Goal: Task Accomplishment & Management: Complete application form

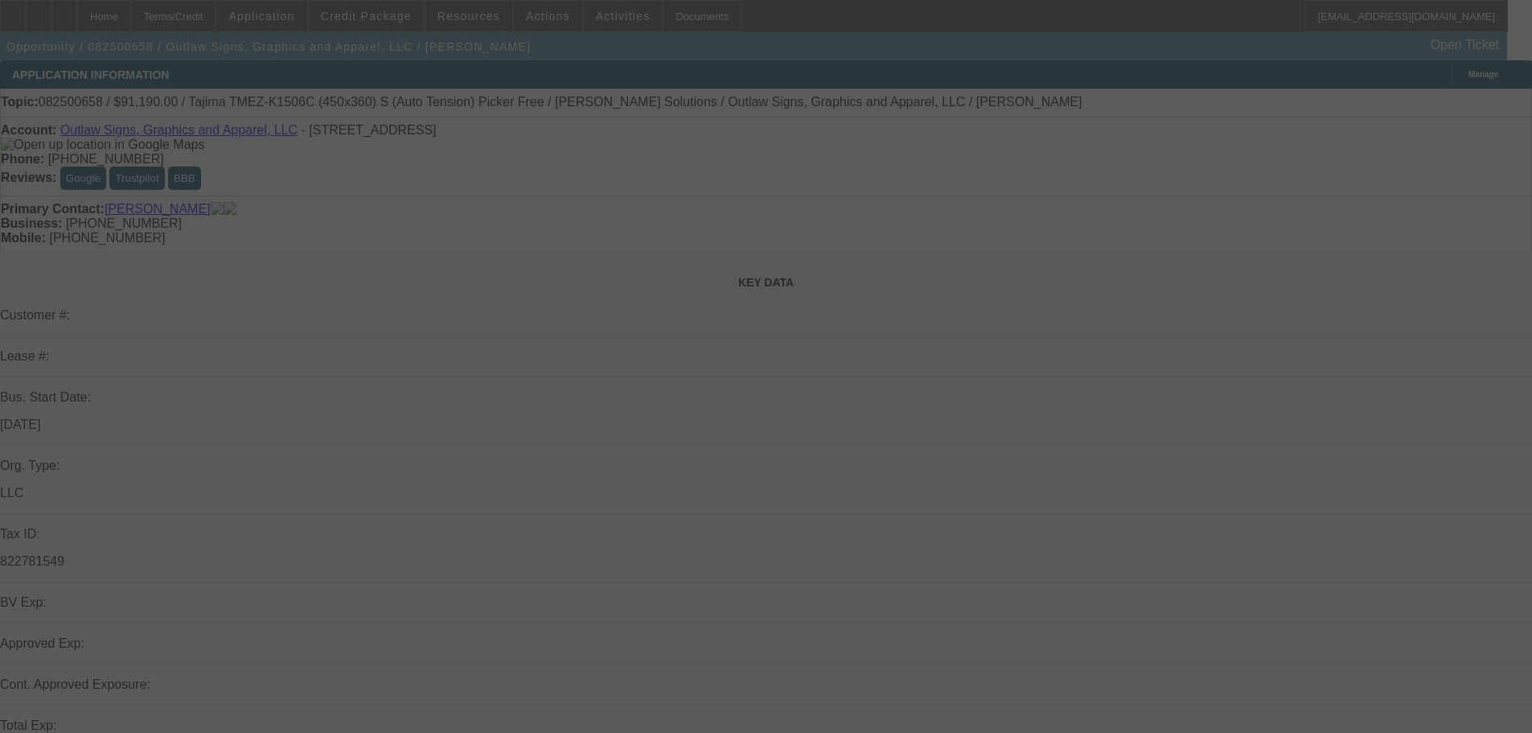
scroll to position [161, 0]
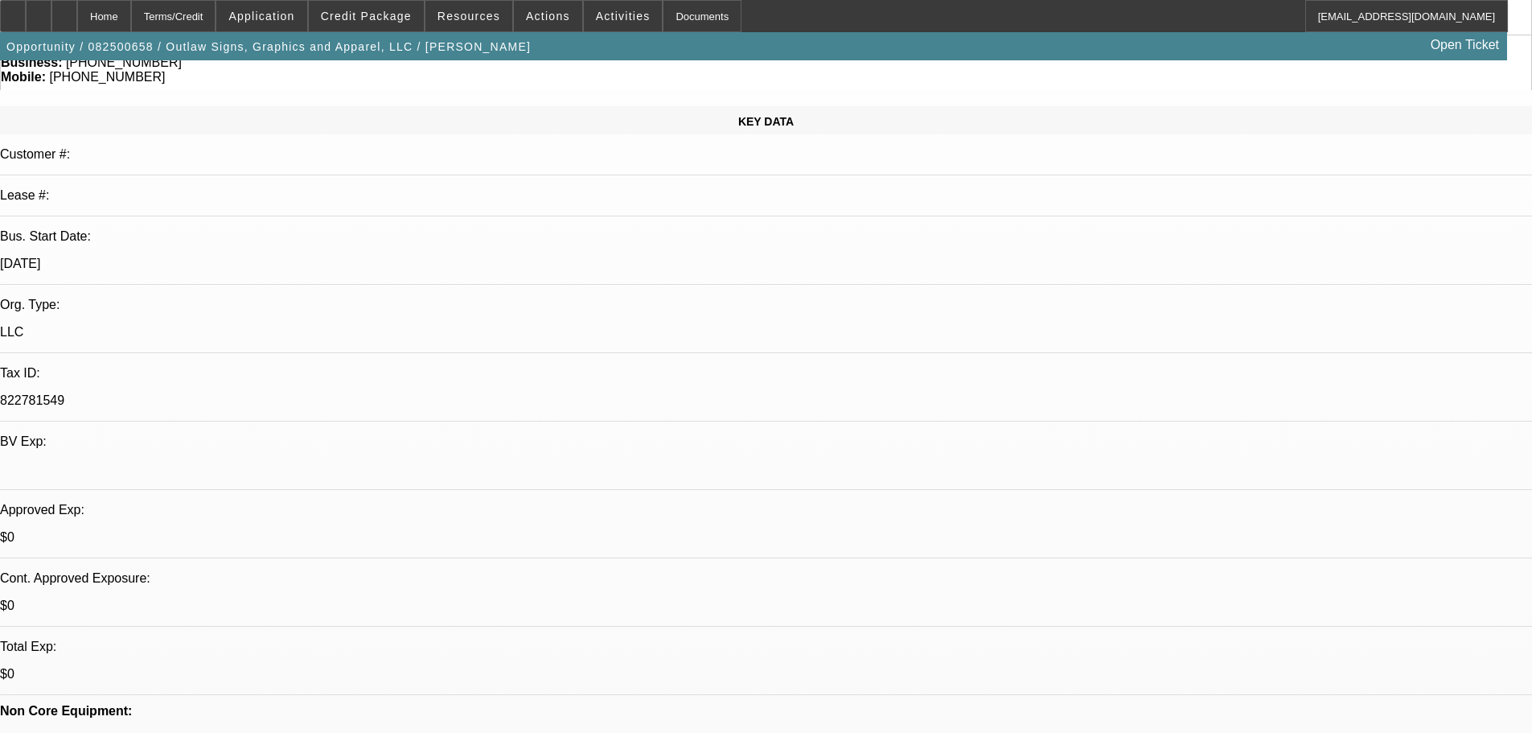
select select "0"
select select "2"
select select "0.1"
select select "4"
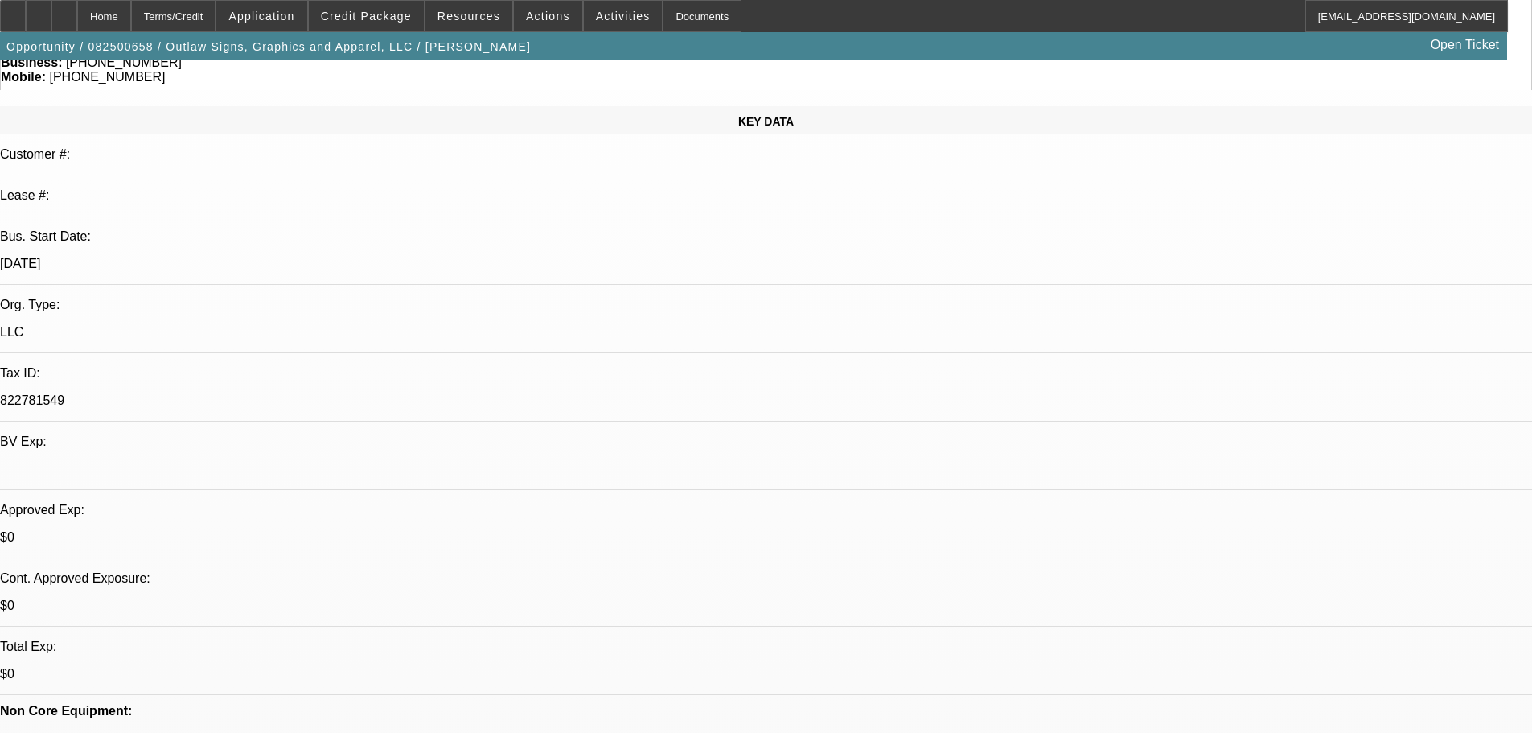
select select "0"
select select "2"
select select "0"
select select "6"
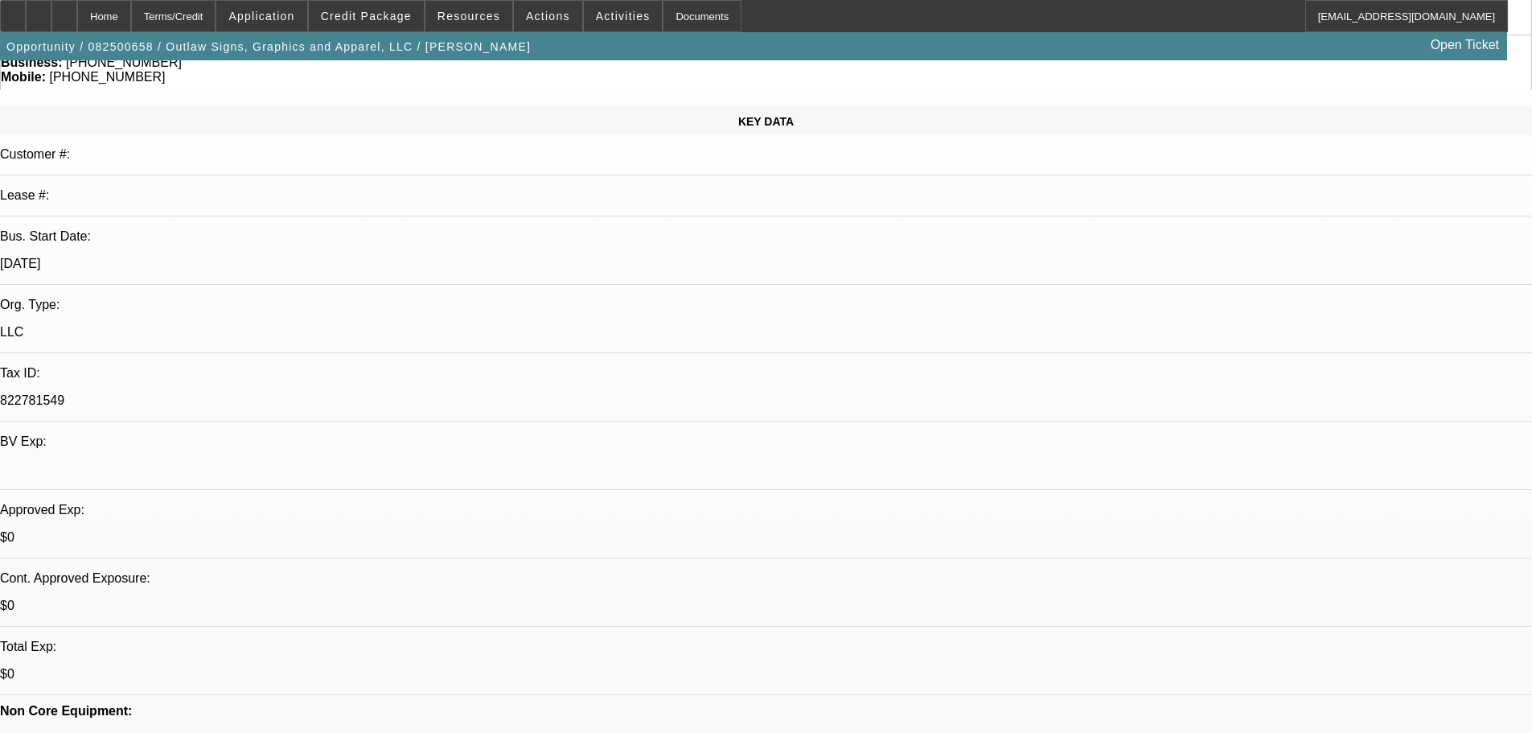
select select "0"
select select "2"
select select "0.1"
select select "4"
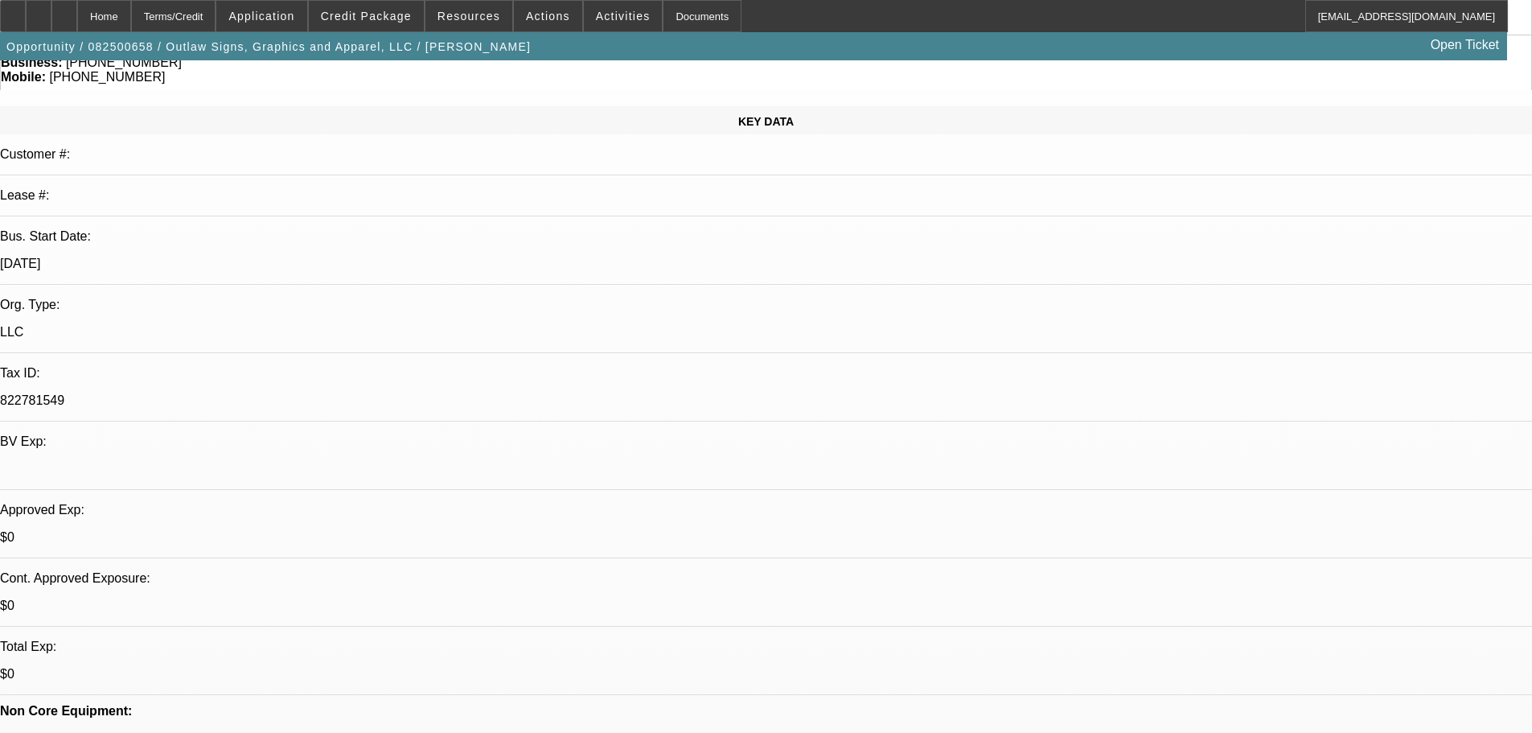
select select "0"
select select "2"
select select "0"
select select "6"
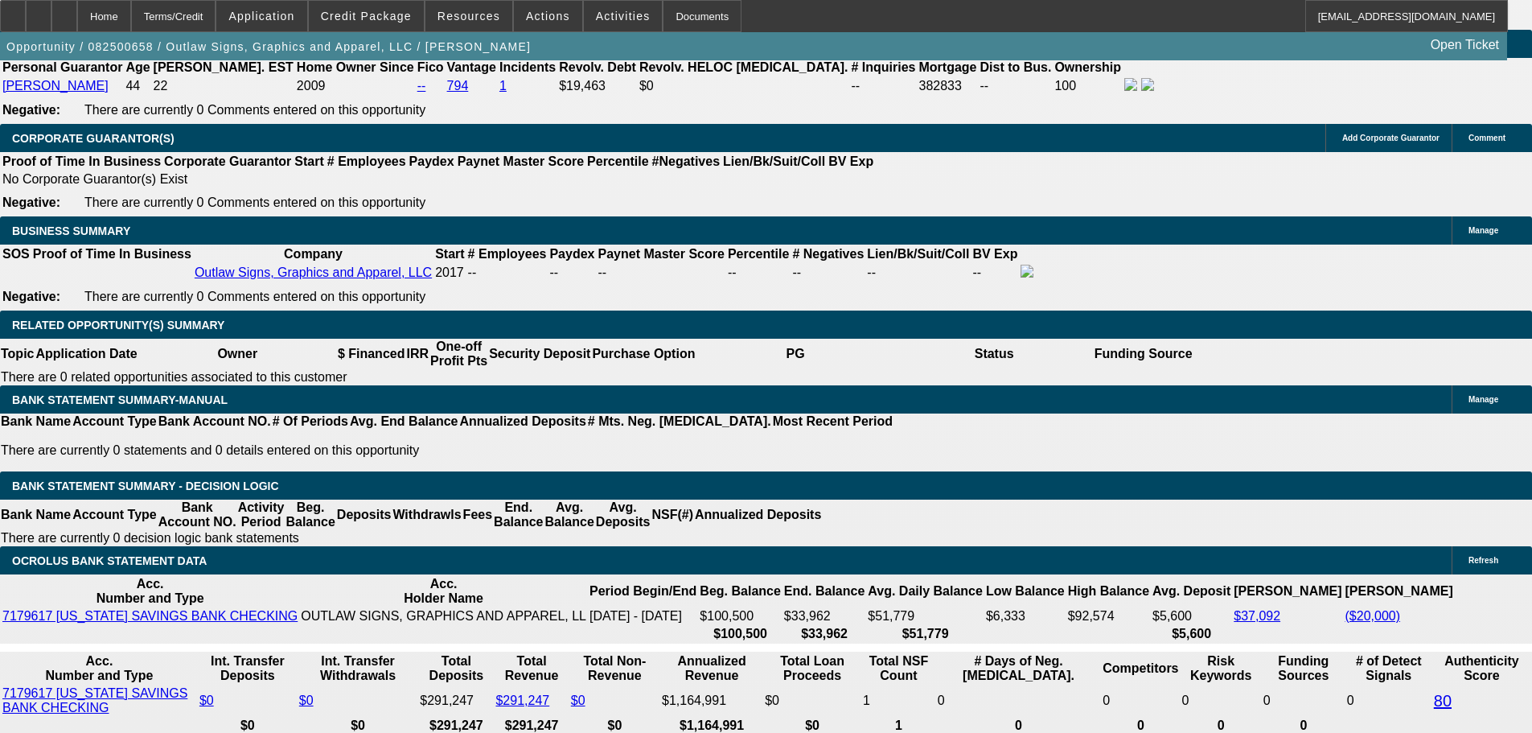
scroll to position [2815, 0]
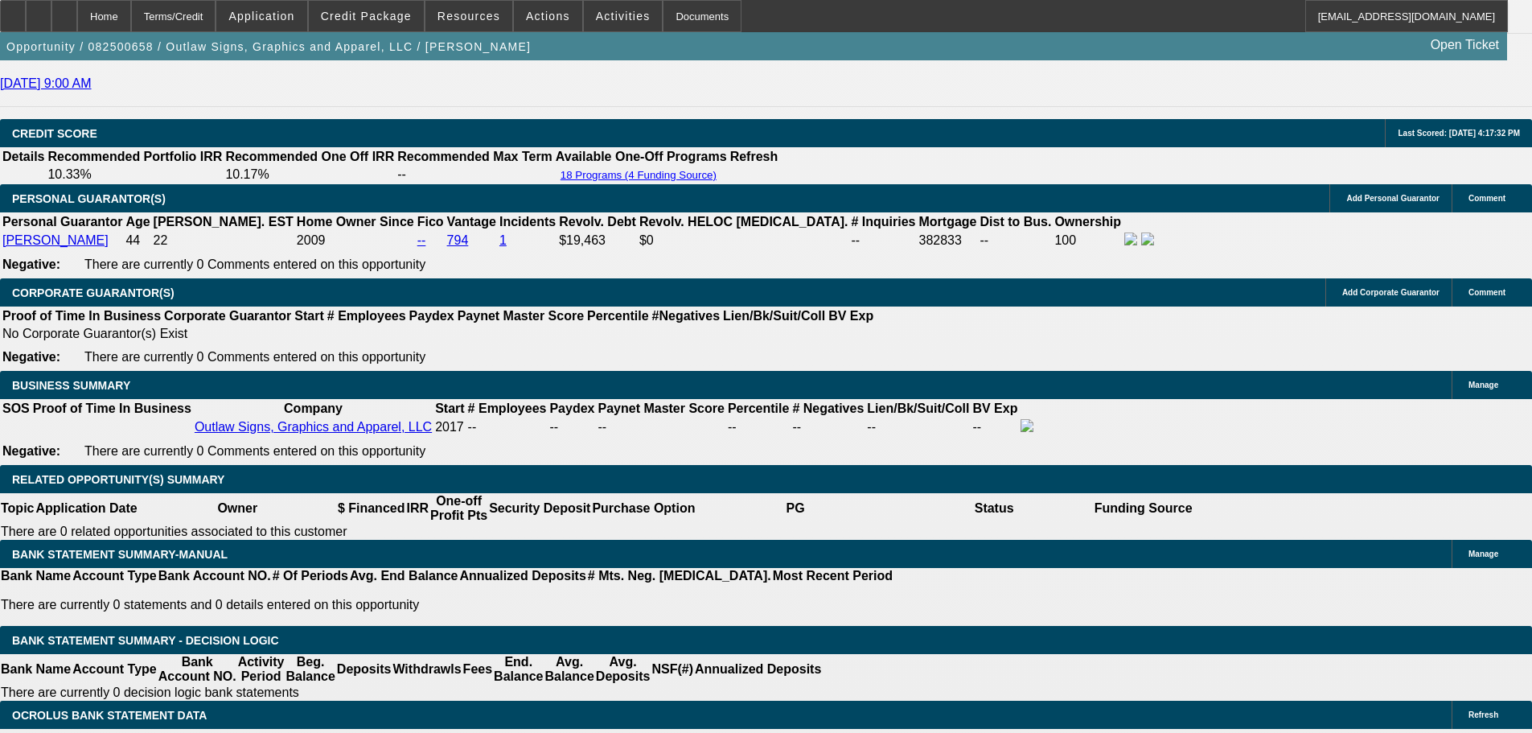
scroll to position [2493, 0]
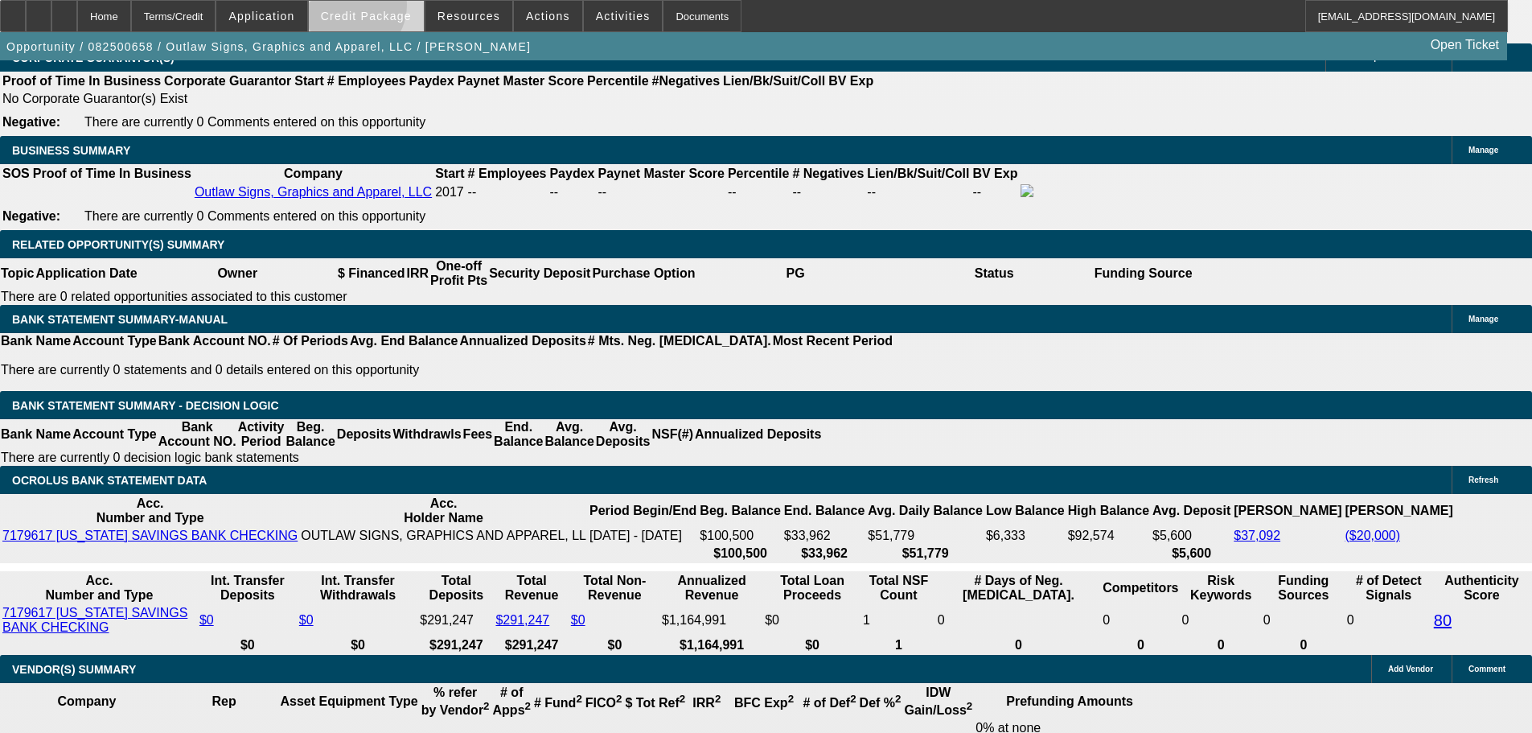
click at [373, 9] on span at bounding box center [366, 16] width 115 height 39
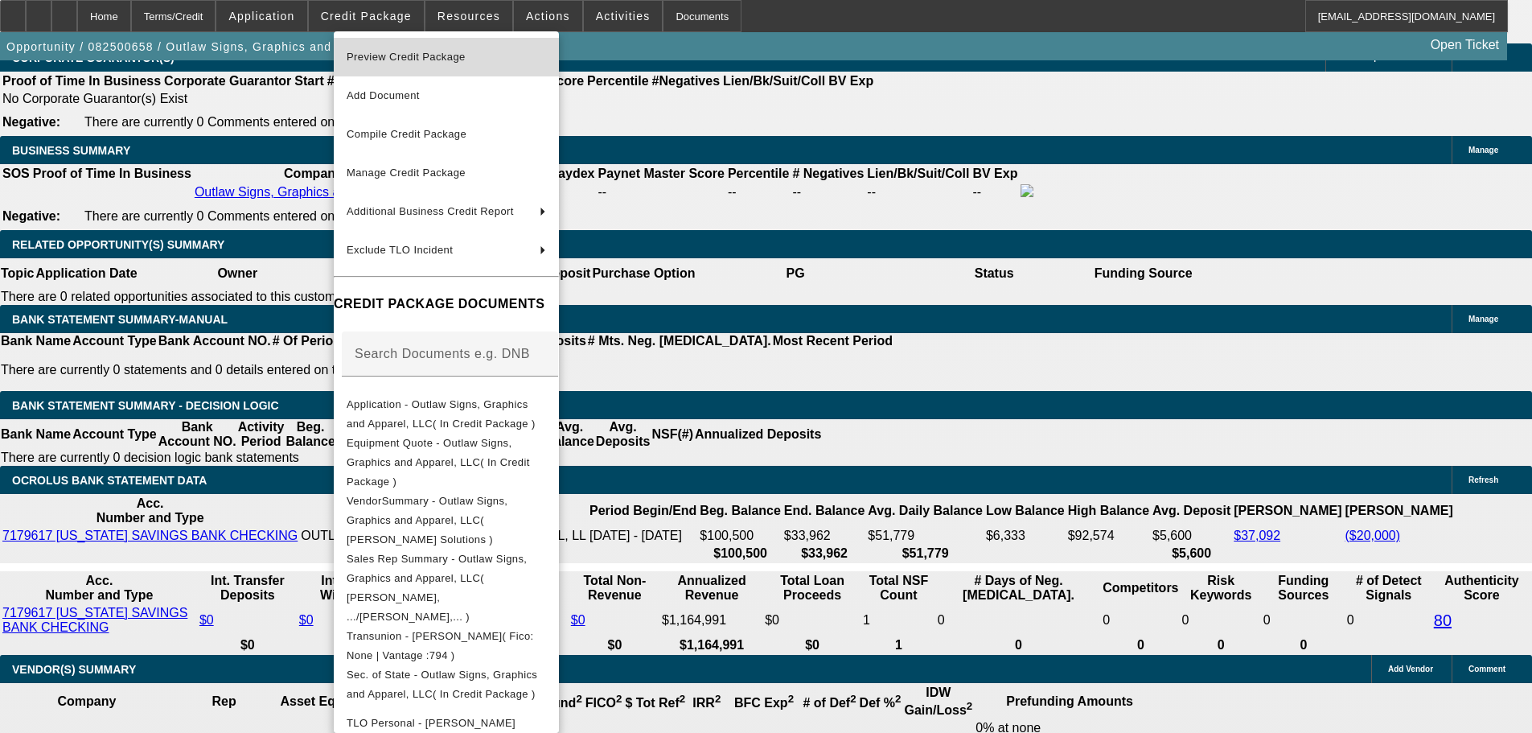
click at [385, 54] on span "Preview Credit Package" at bounding box center [406, 57] width 119 height 12
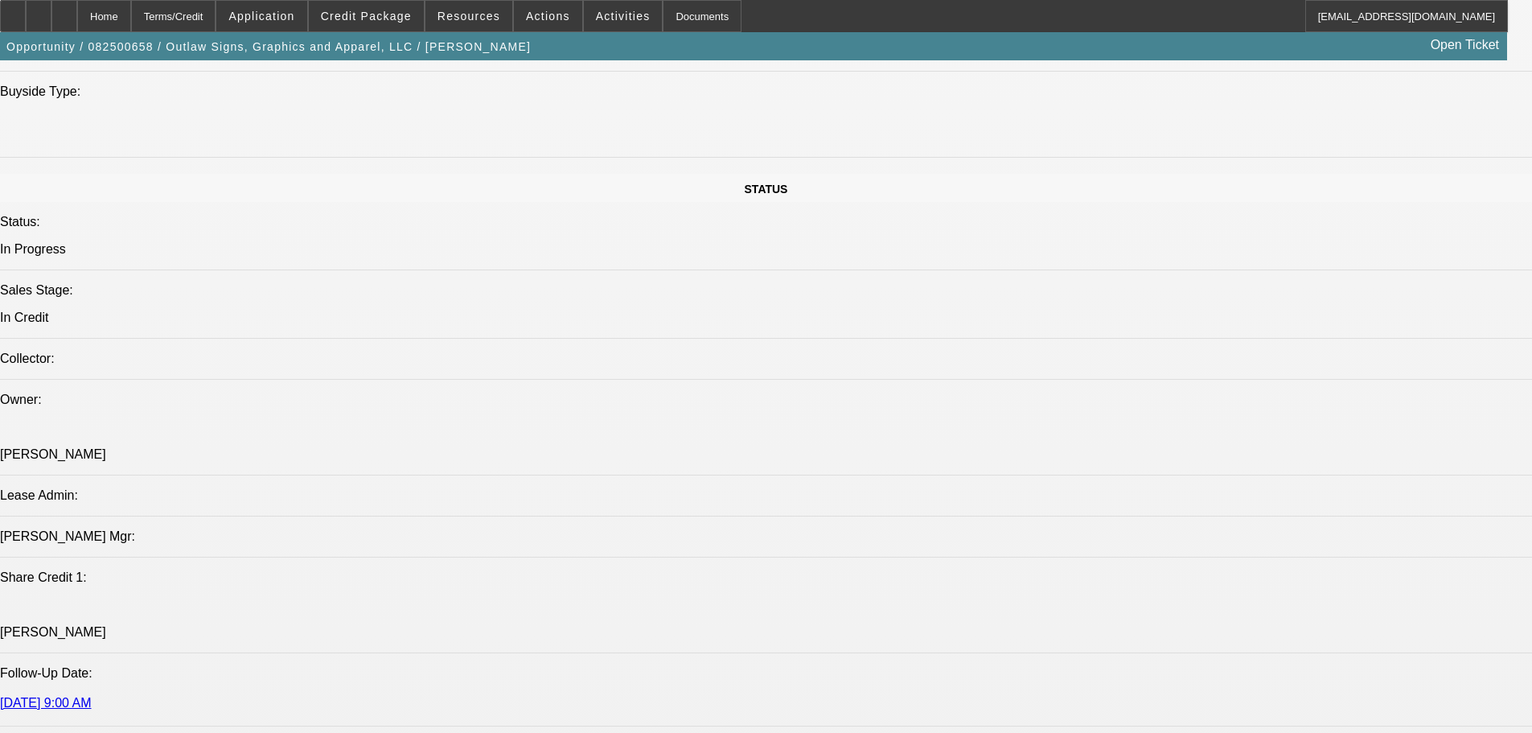
scroll to position [1608, 0]
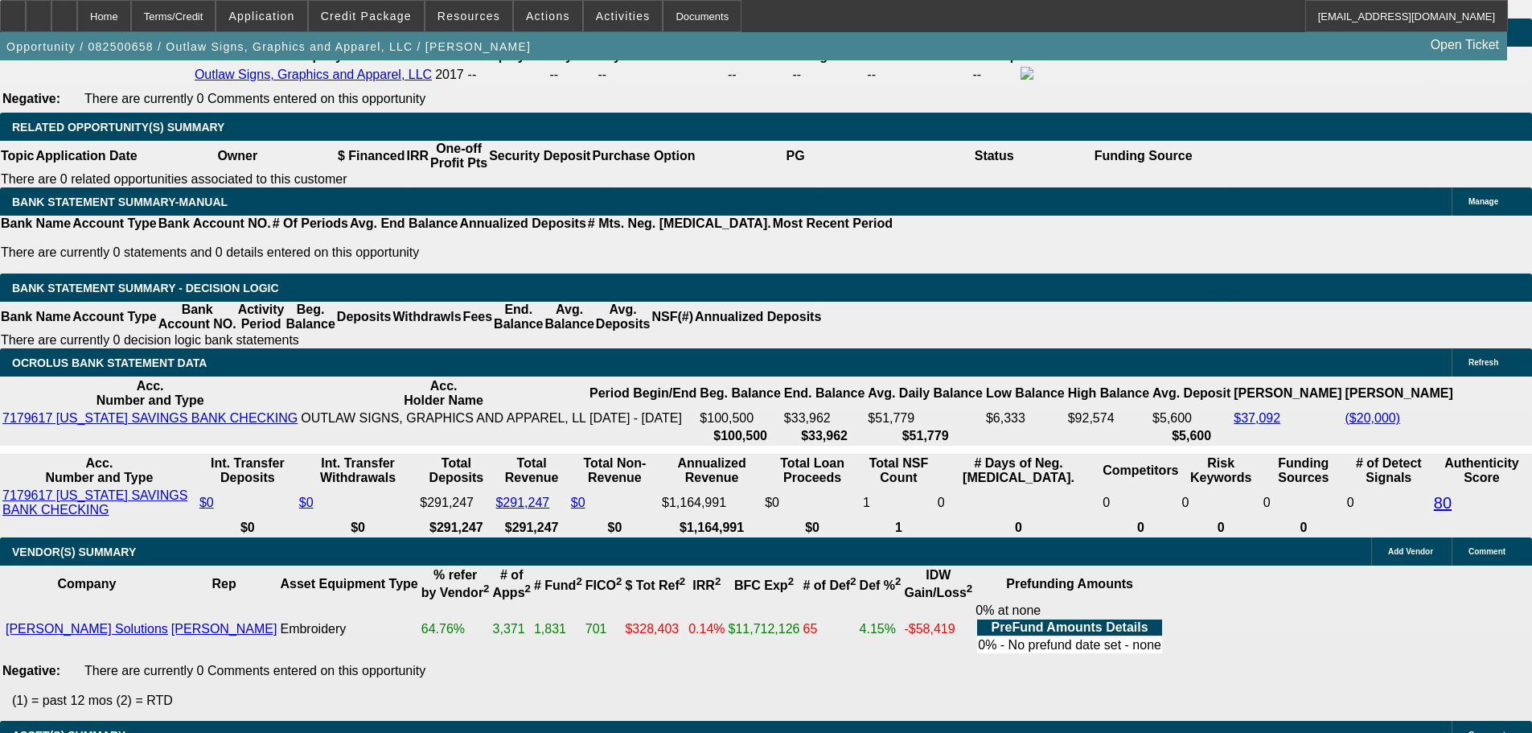
scroll to position [2573, 0]
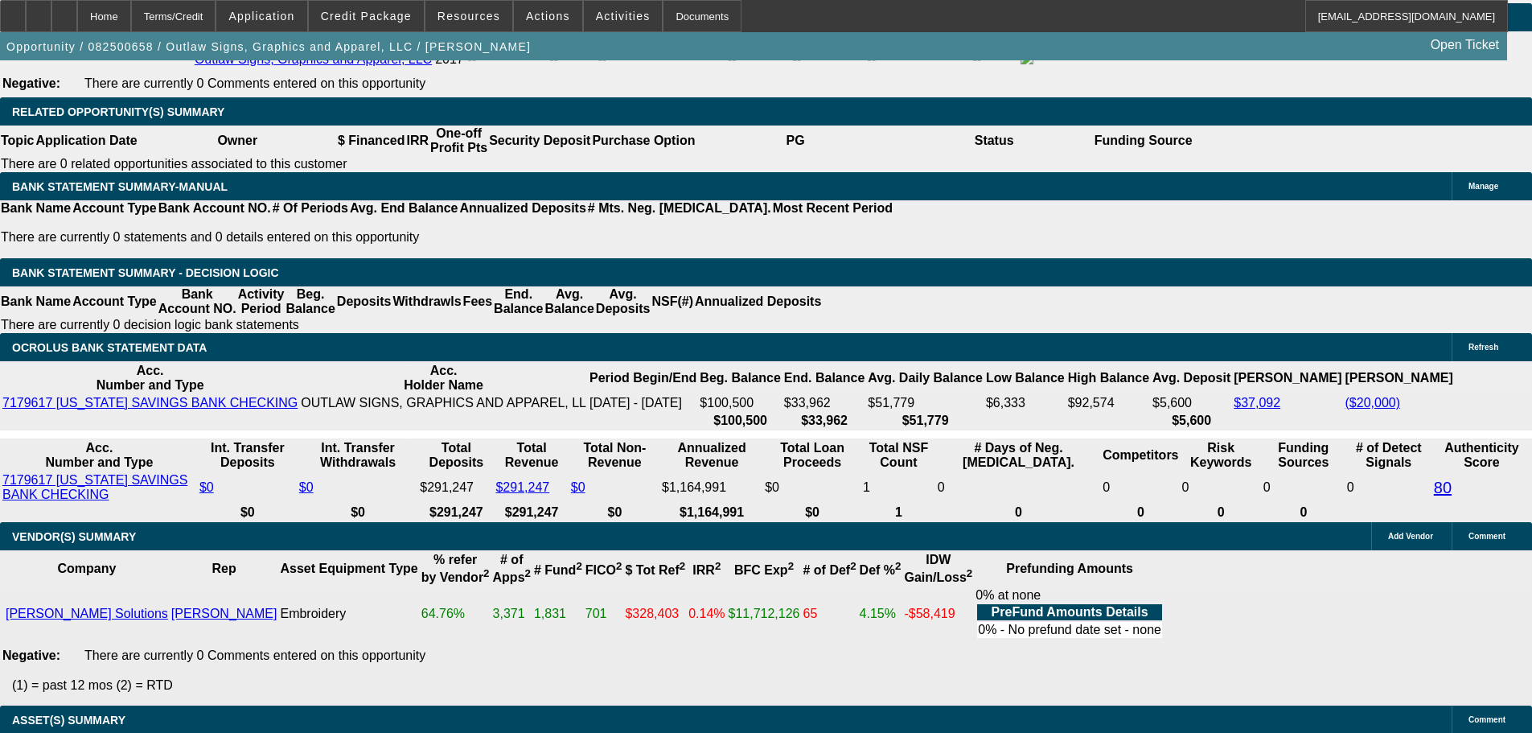
scroll to position [2654, 0]
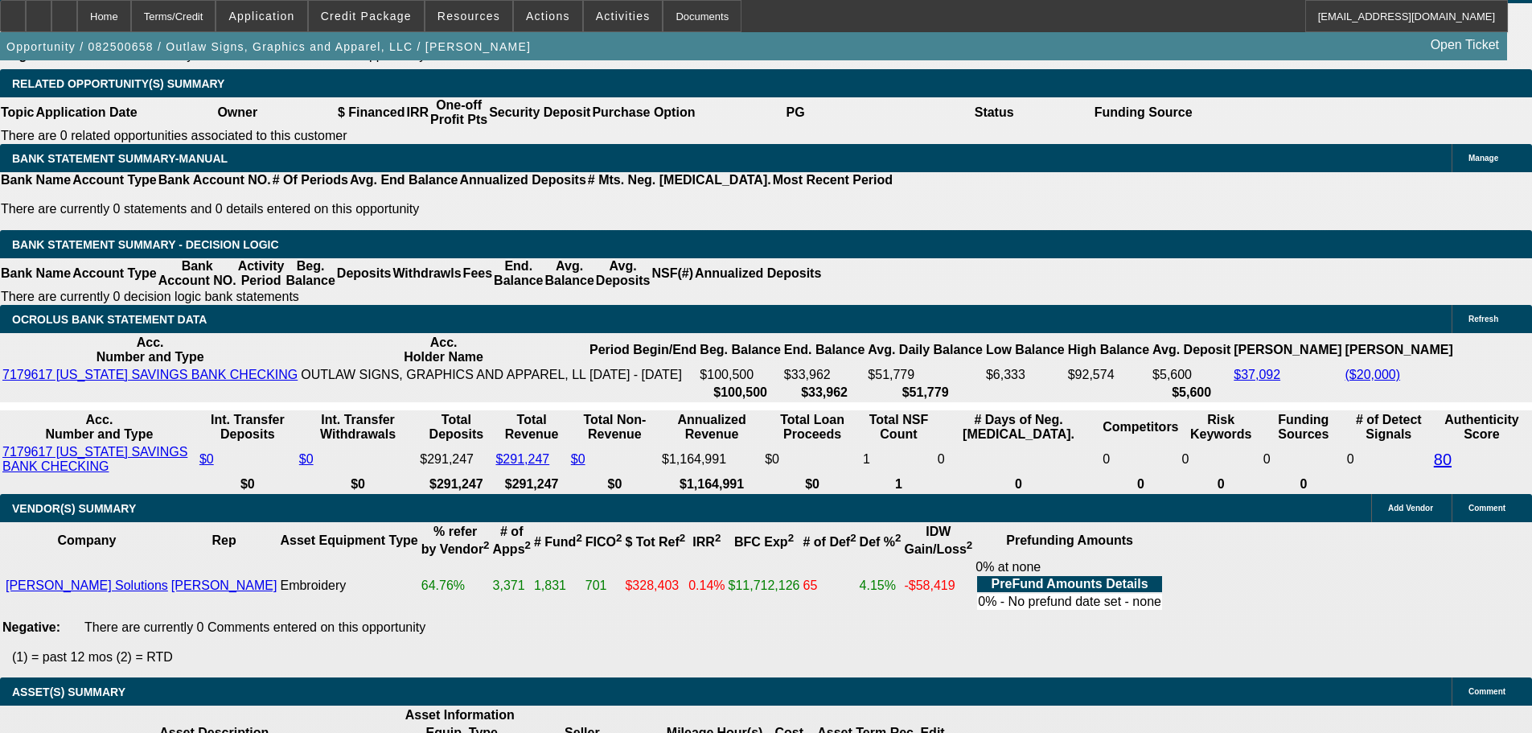
select select "6"
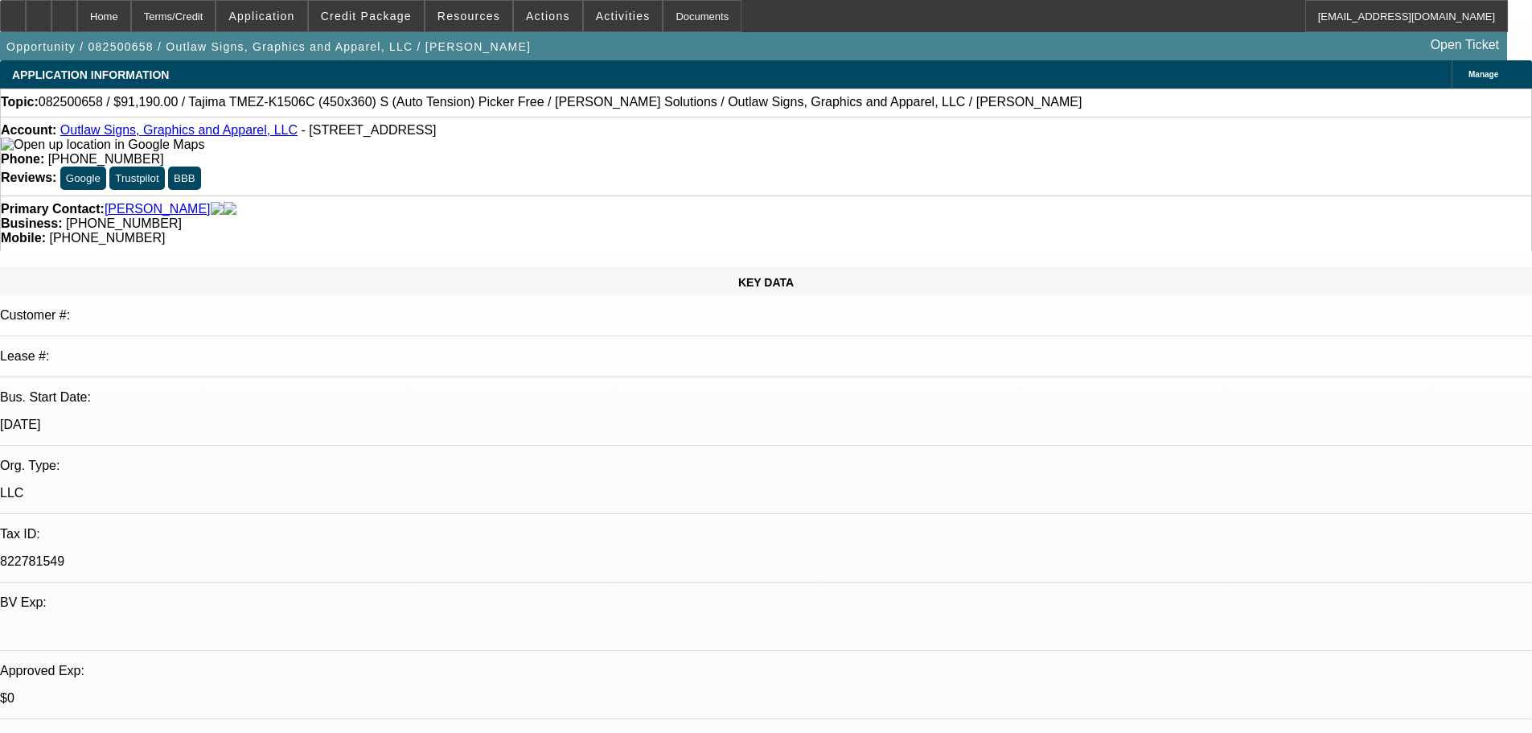
type textarea "GIVEN LOW RATE (9.7%) EFA FOR 72 MOS OK TO SELL 1-OFF 7-8 POINTS"
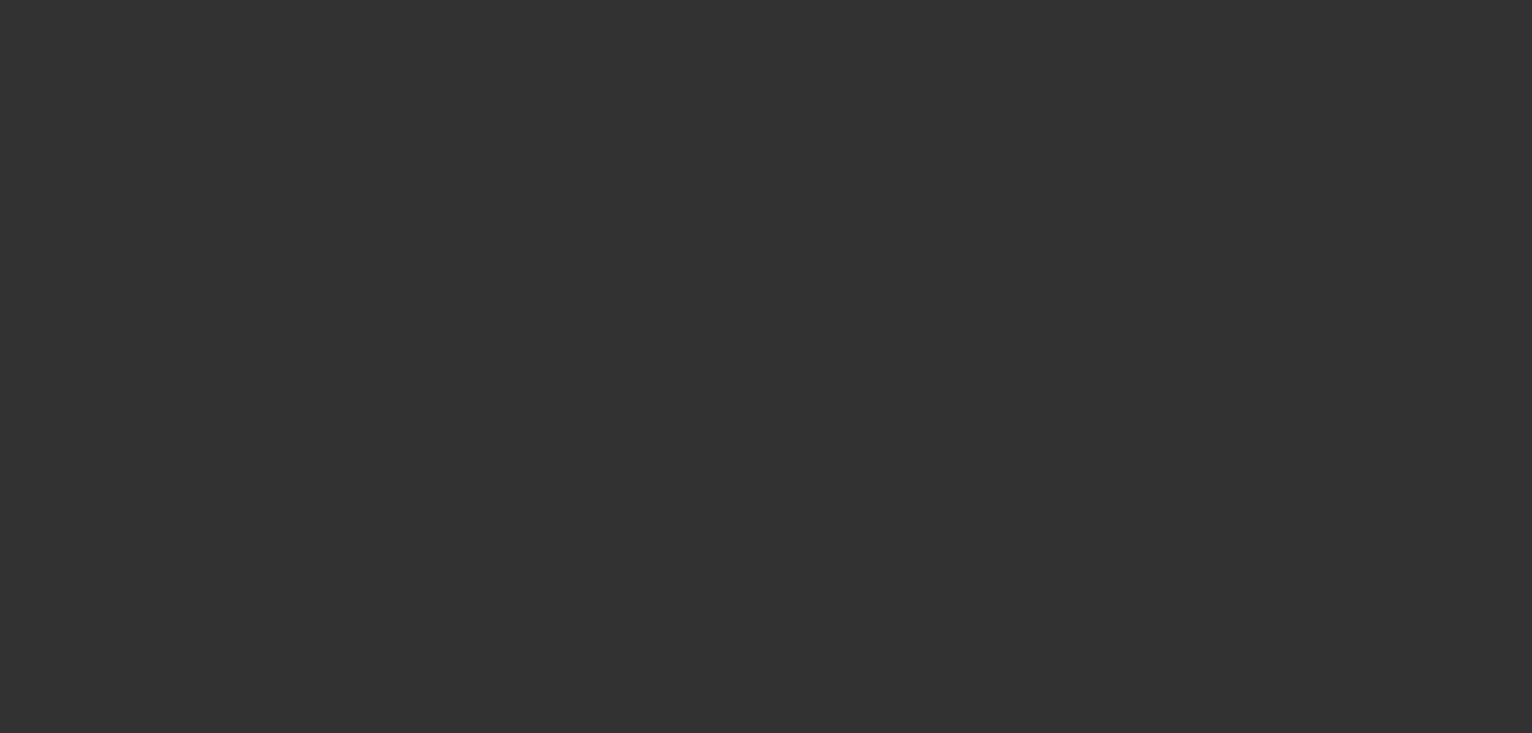
select select "0"
select select "2"
select select "0"
select select "6"
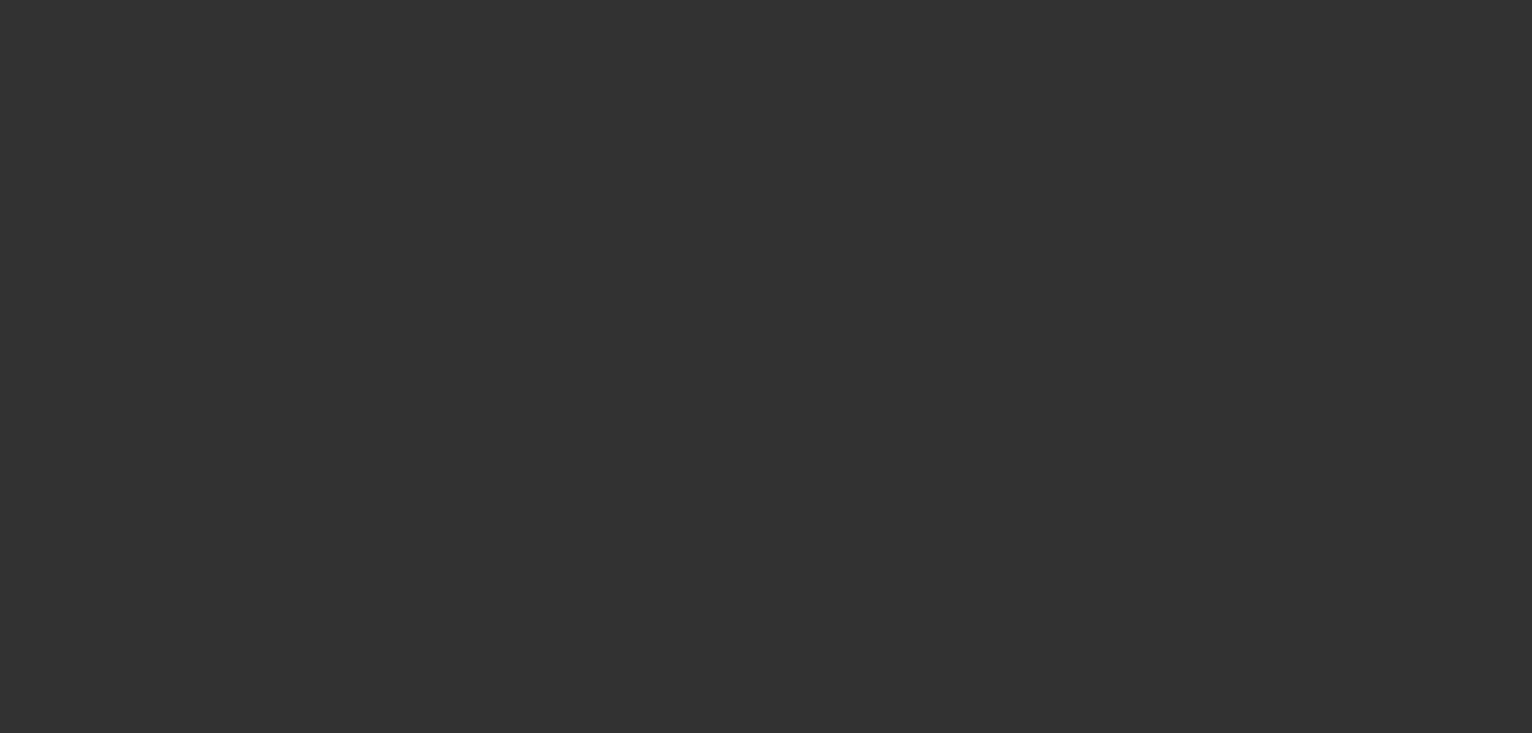
select select "0"
select select "2"
select select "0.1"
select select "4"
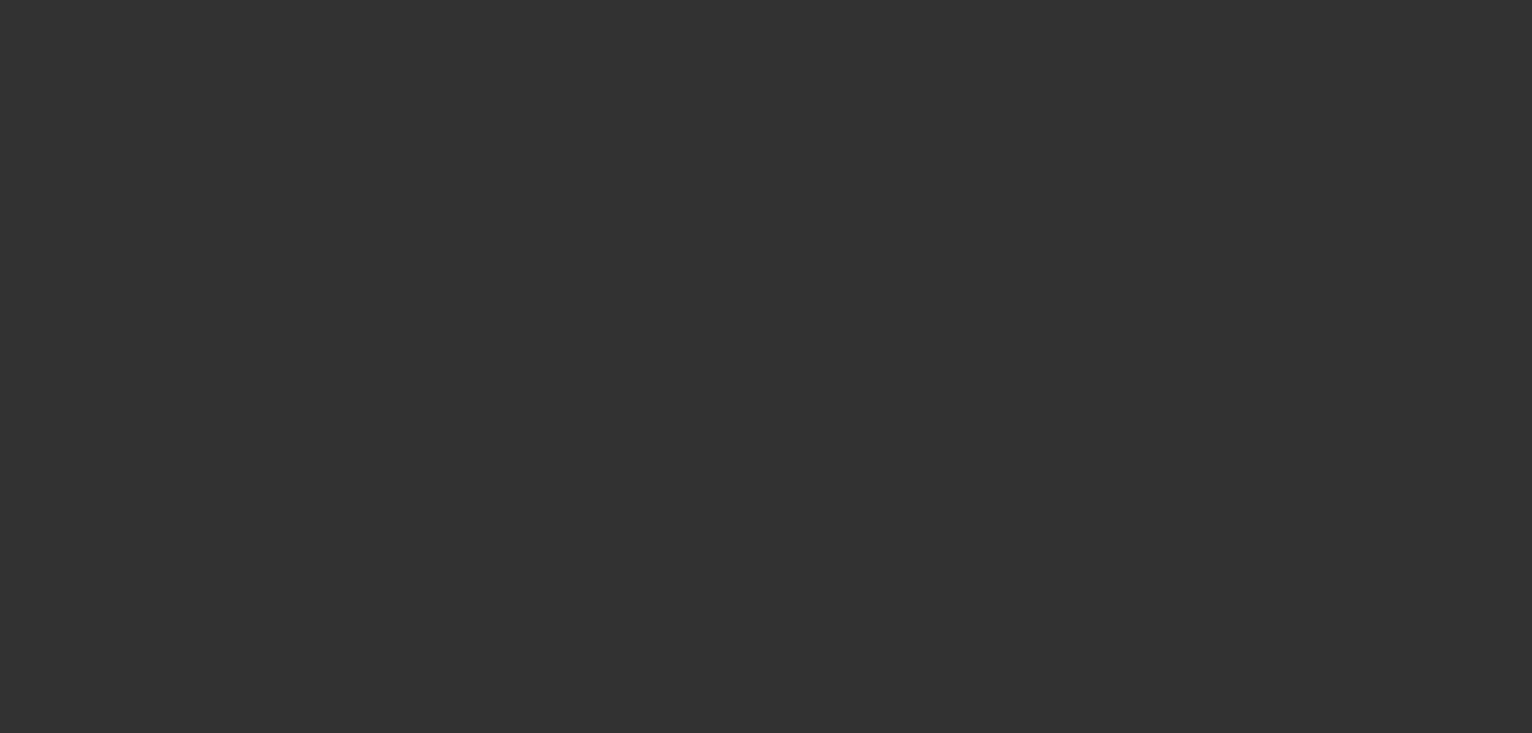
select select "0"
select select "2"
select select "0"
select select "6"
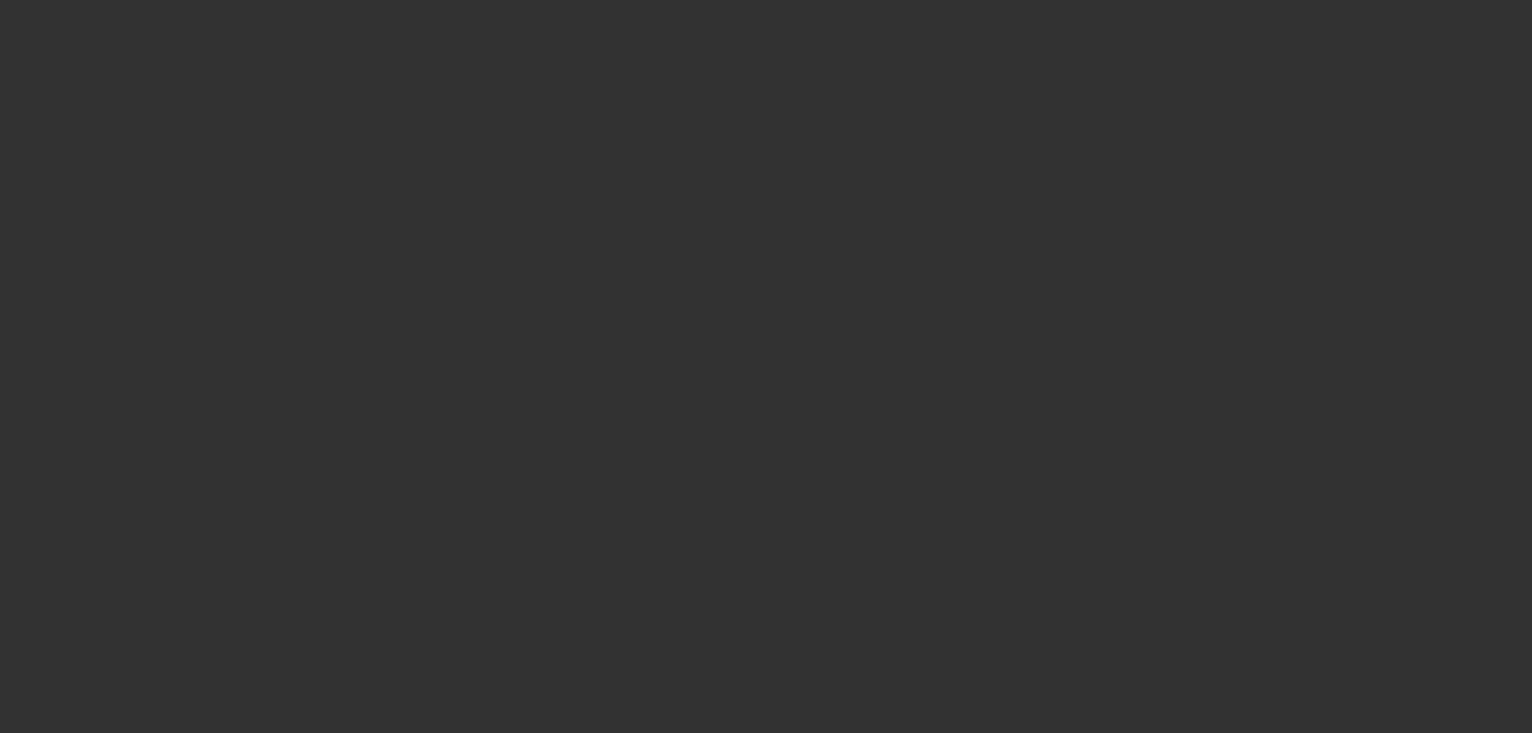
select select "0"
select select "2"
select select "0.1"
select select "4"
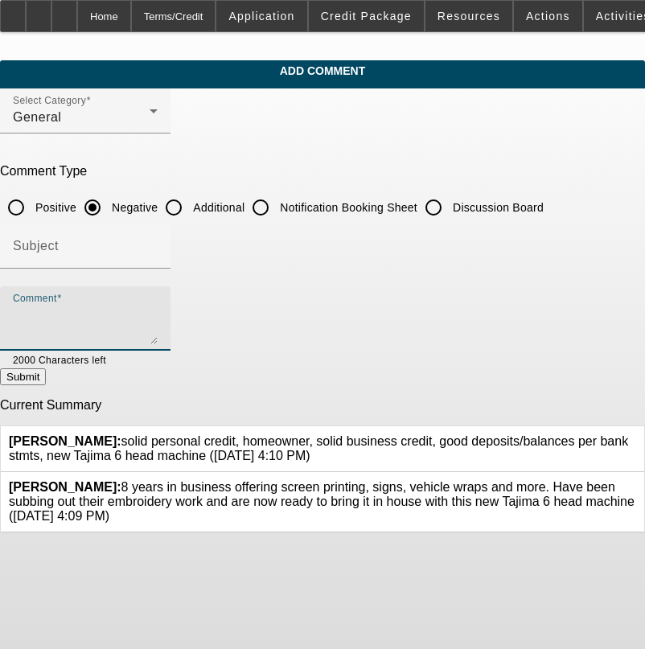
click at [143, 321] on textarea "Comment" at bounding box center [85, 325] width 145 height 39
click at [158, 311] on textarea "$4500 AIR," at bounding box center [85, 325] width 145 height 39
type textarea "$4500 AIR, LTD TLO, NSF NOTED 80 AUTHENTICITY"
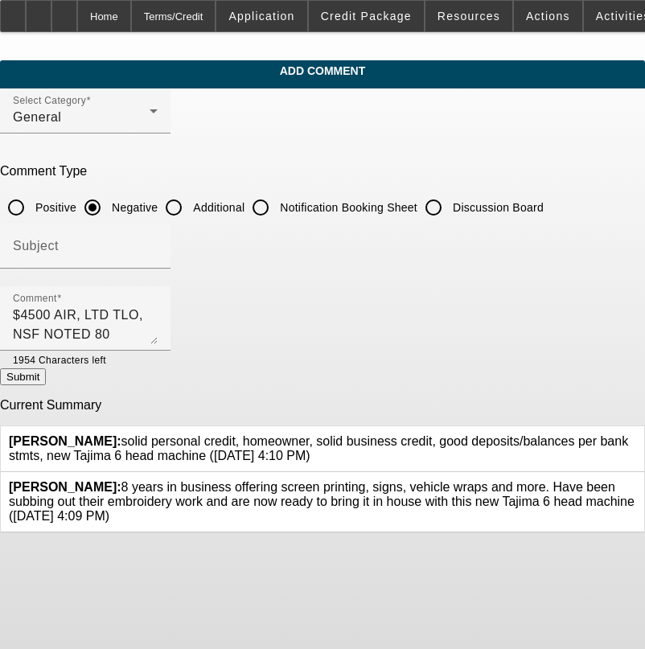
click at [46, 381] on button "Submit" at bounding box center [23, 376] width 46 height 17
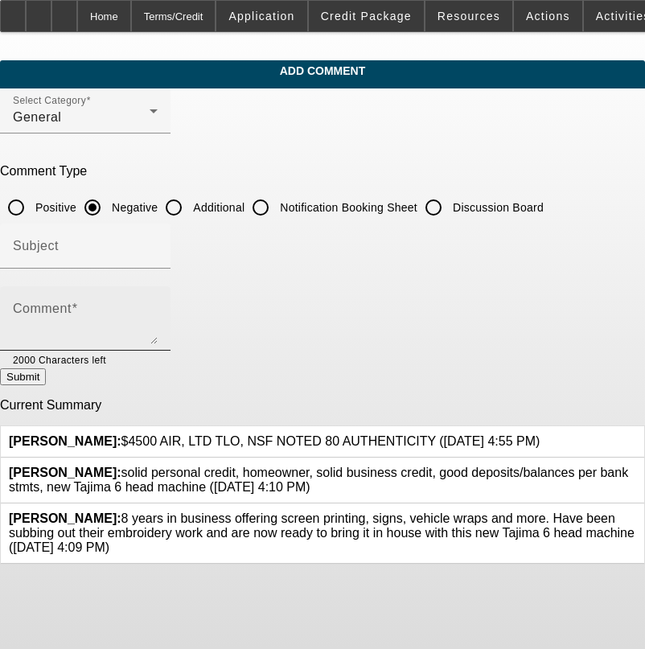
click at [146, 318] on textarea "Comment" at bounding box center [85, 325] width 145 height 39
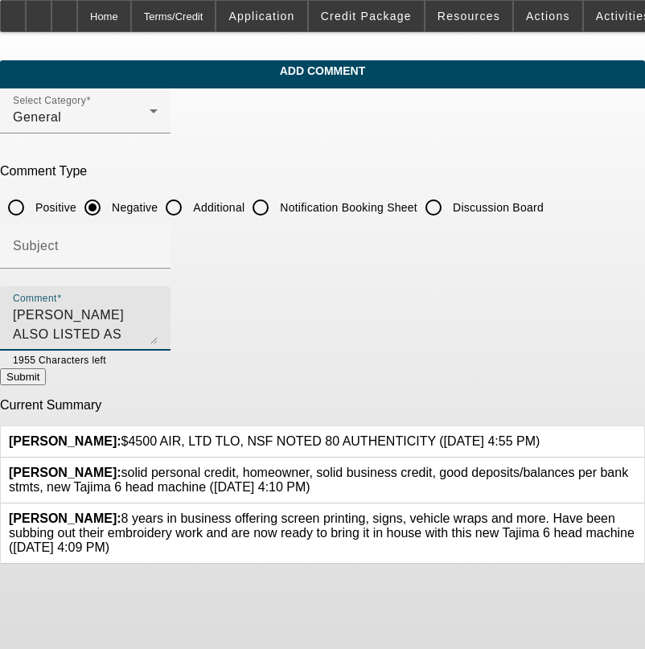
type textarea "[PERSON_NAME] ALSO LISTED AS OWNER ON BANKS?"
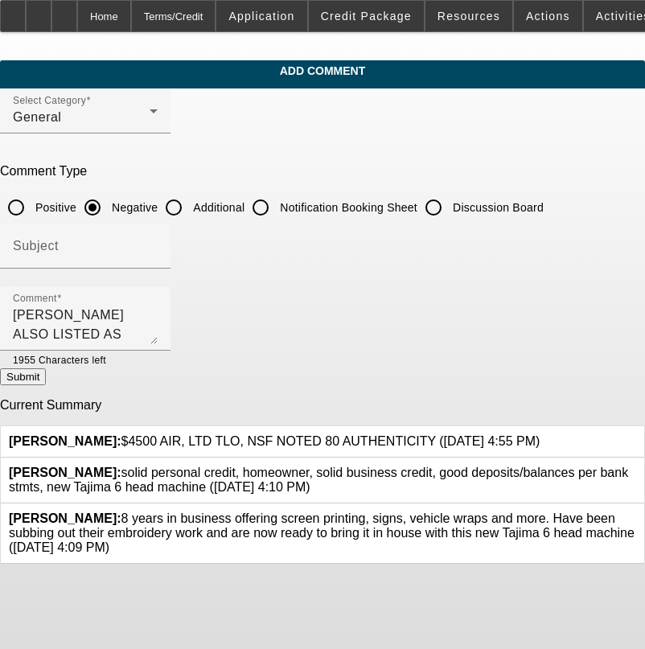
click at [46, 373] on button "Submit" at bounding box center [23, 376] width 46 height 17
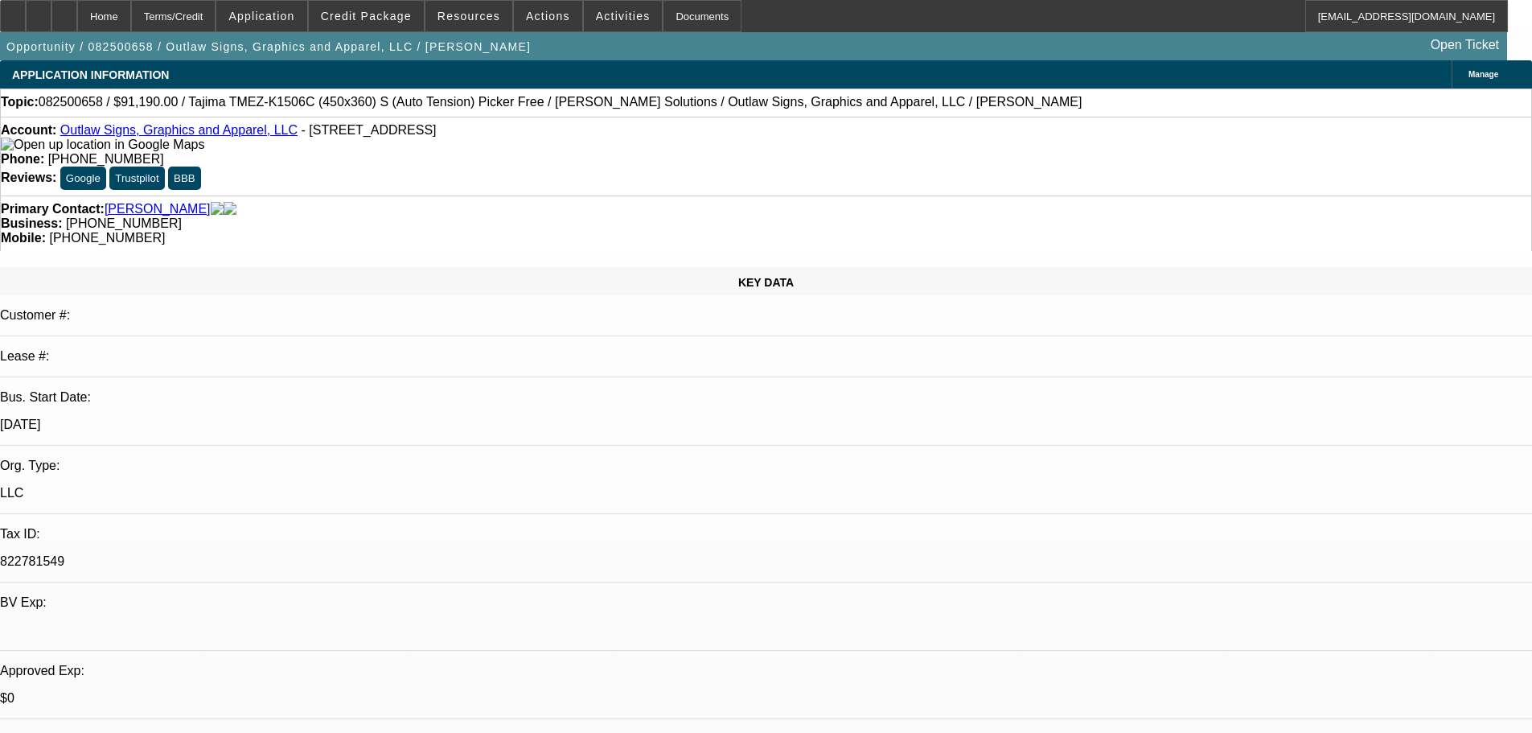
select select "0"
select select "2"
select select "0"
select select "6"
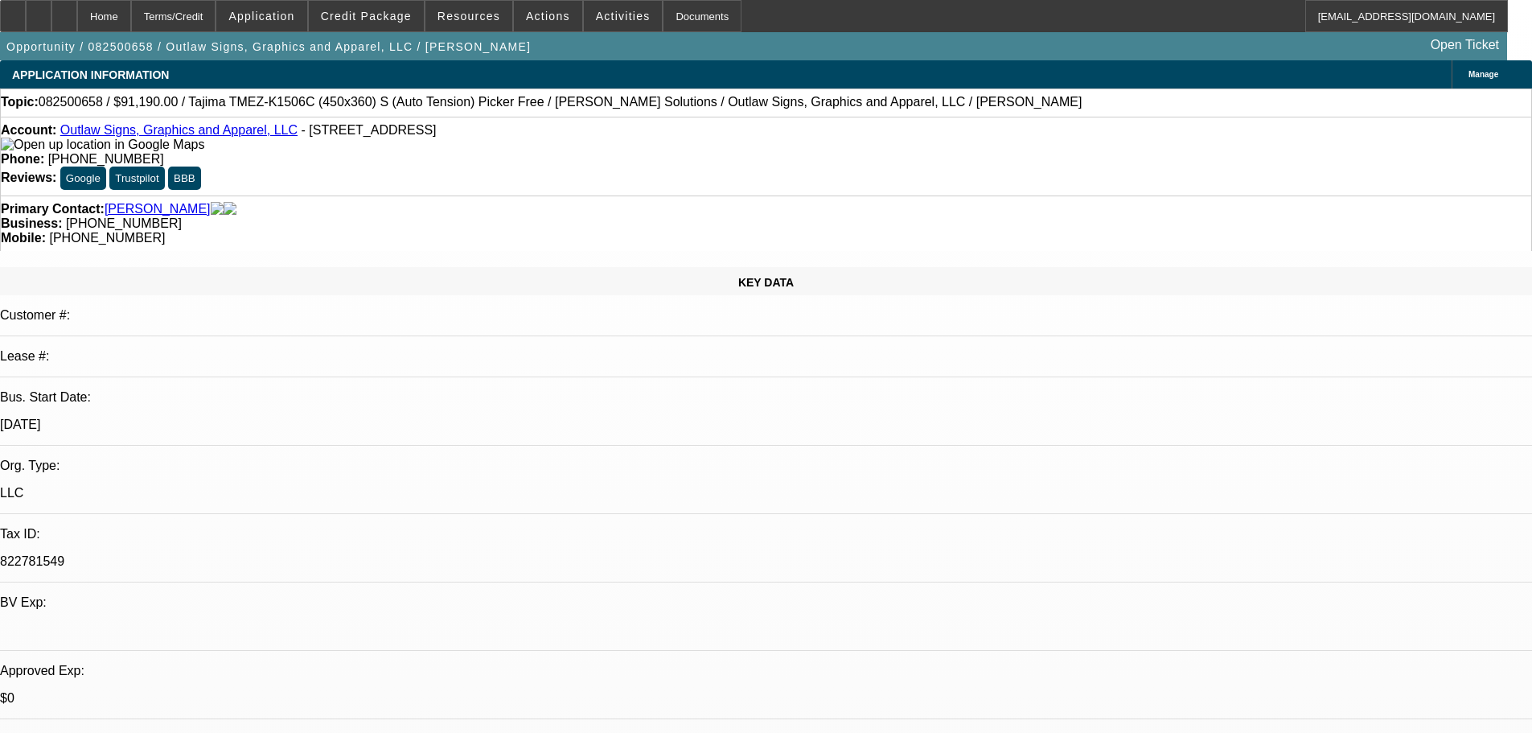
select select "0"
select select "2"
select select "0.1"
select select "4"
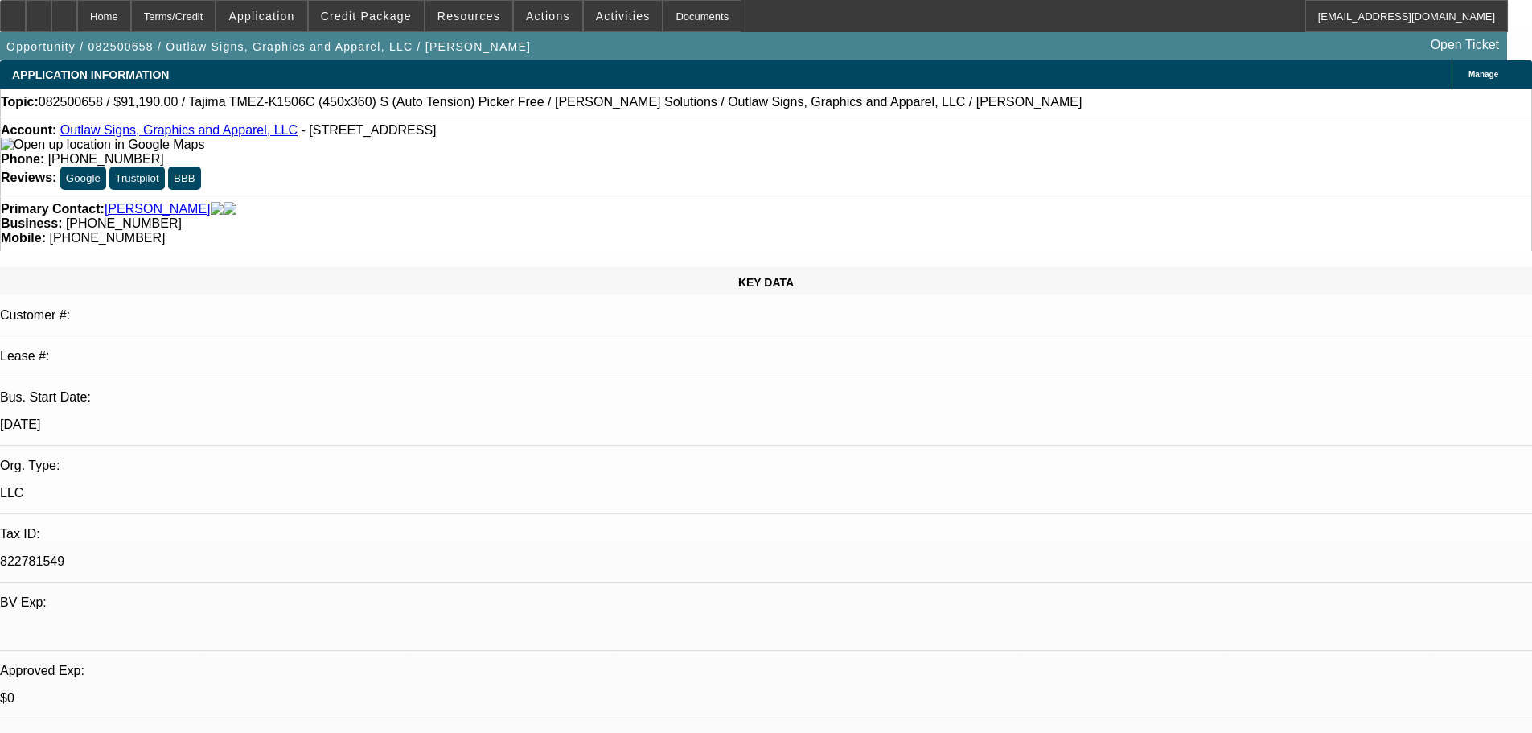
select select "0"
select select "2"
select select "0"
select select "6"
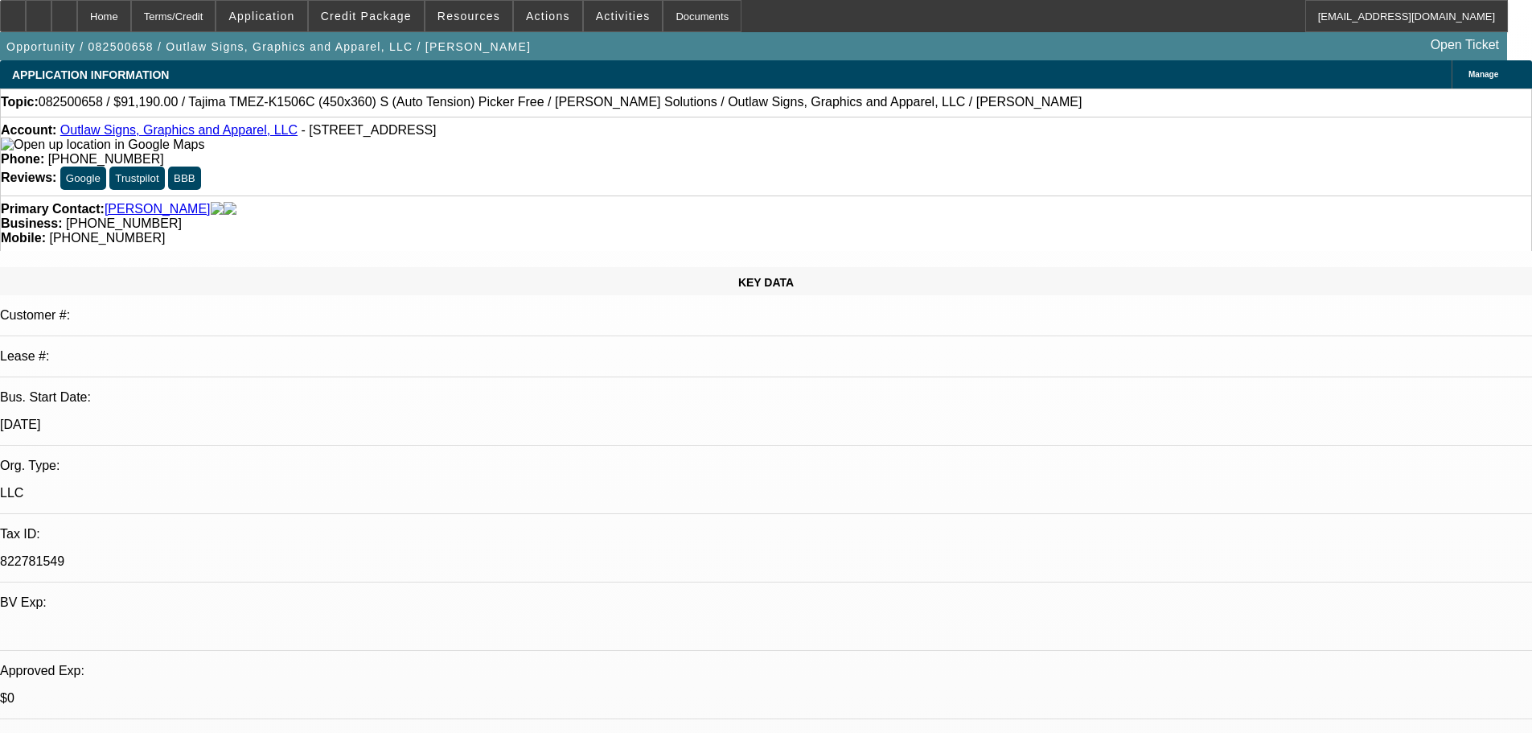
select select "0"
select select "2"
select select "0.1"
select select "4"
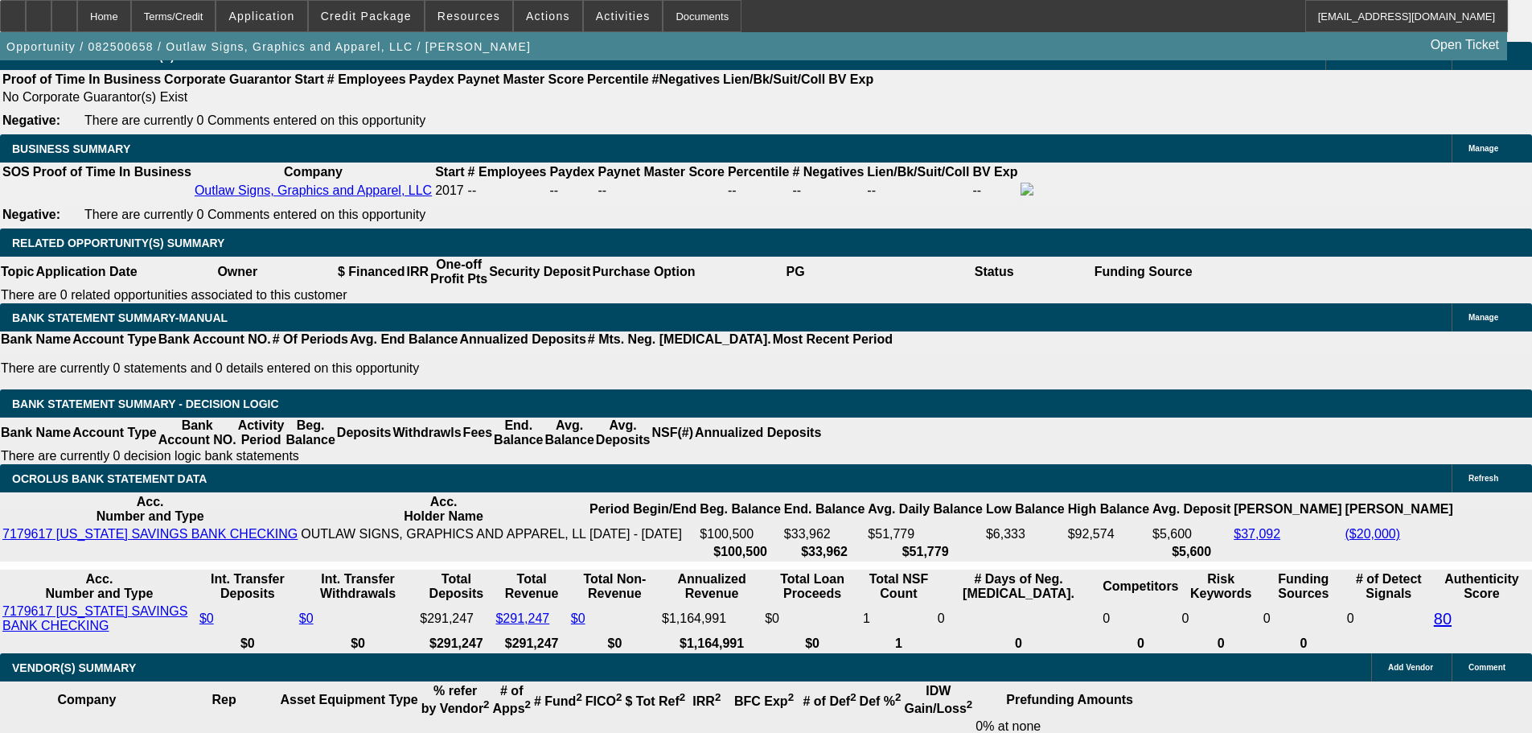
scroll to position [2573, 0]
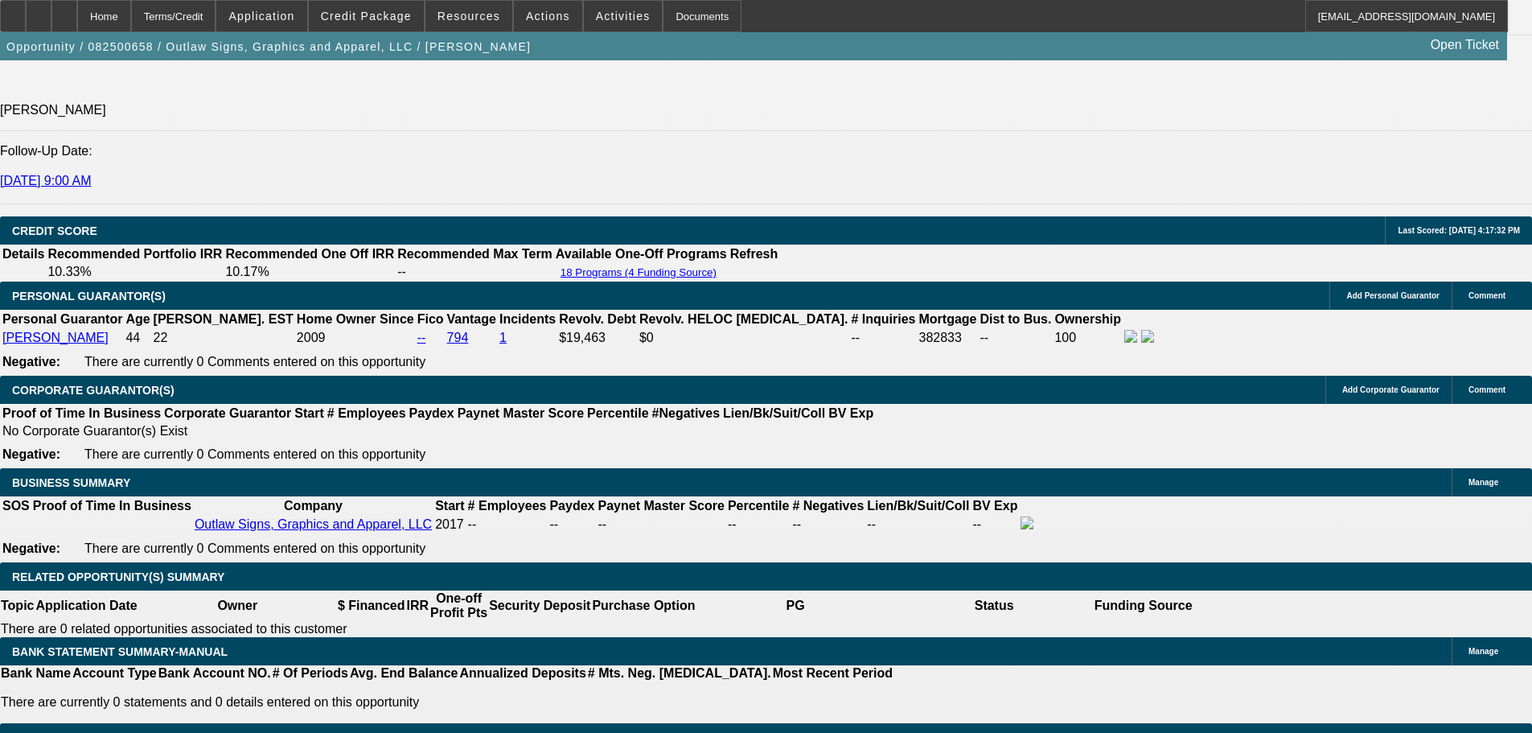
scroll to position [2734, 0]
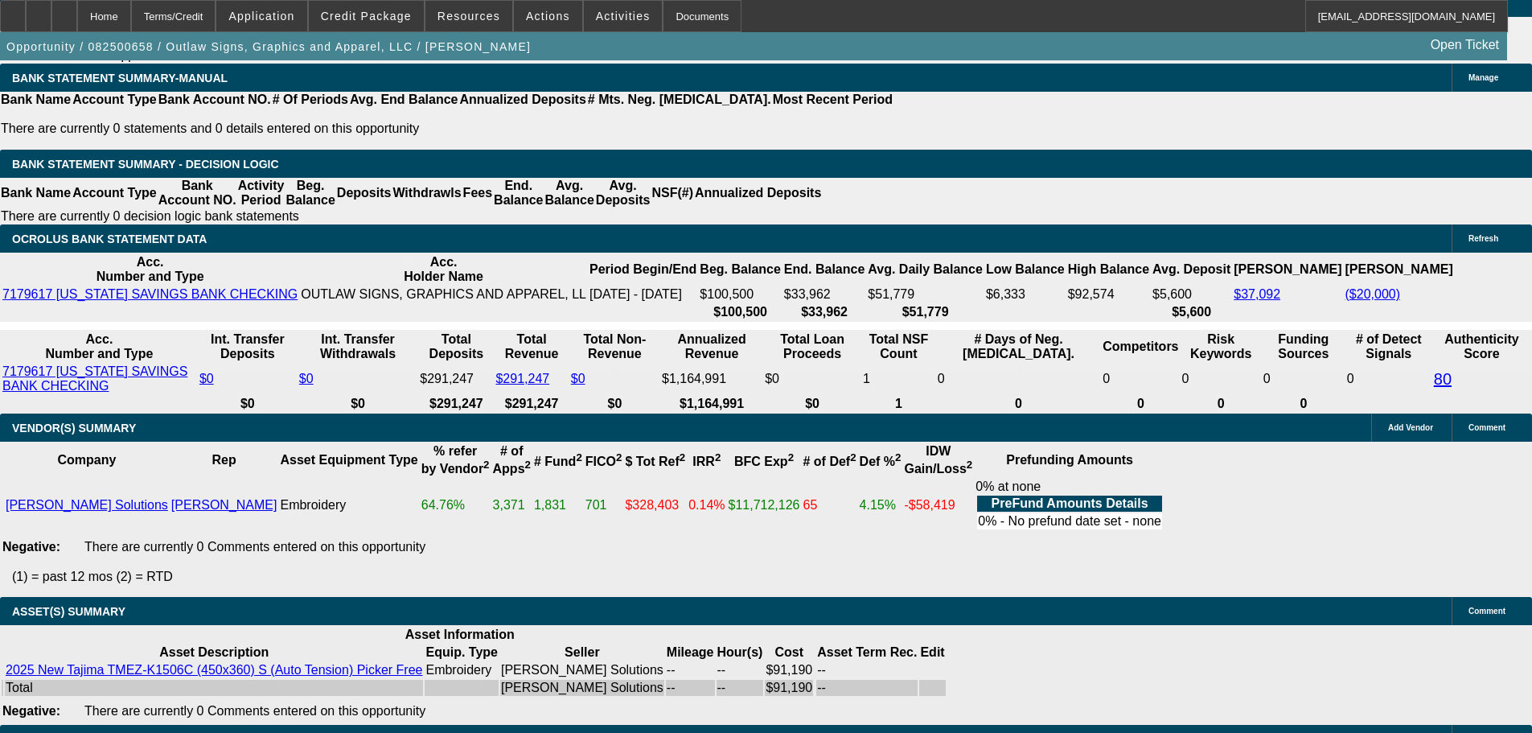
select select "6"
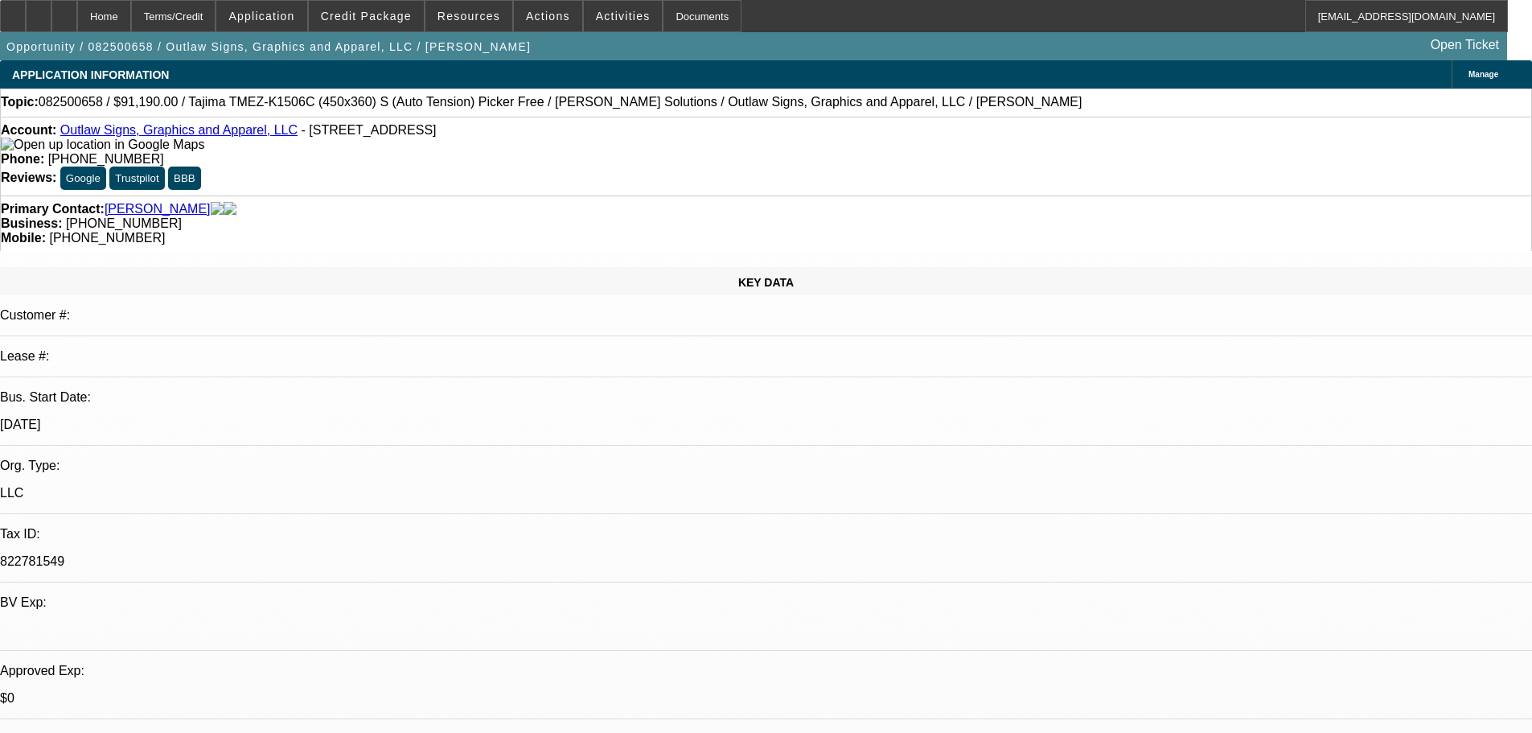
type textarea "OK TO SELL 7-8 POINTS"
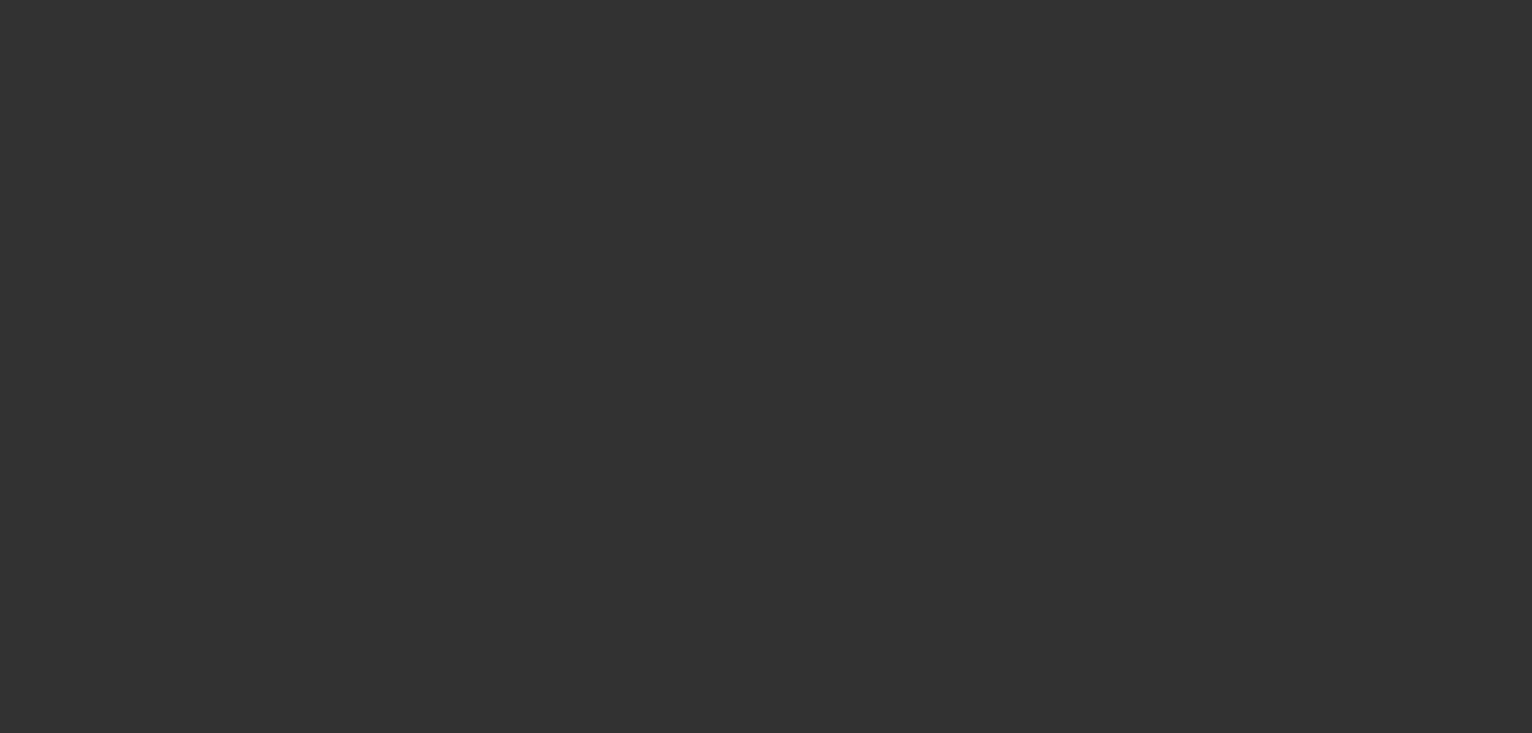
select select "0"
select select "2"
select select "0.1"
select select "4"
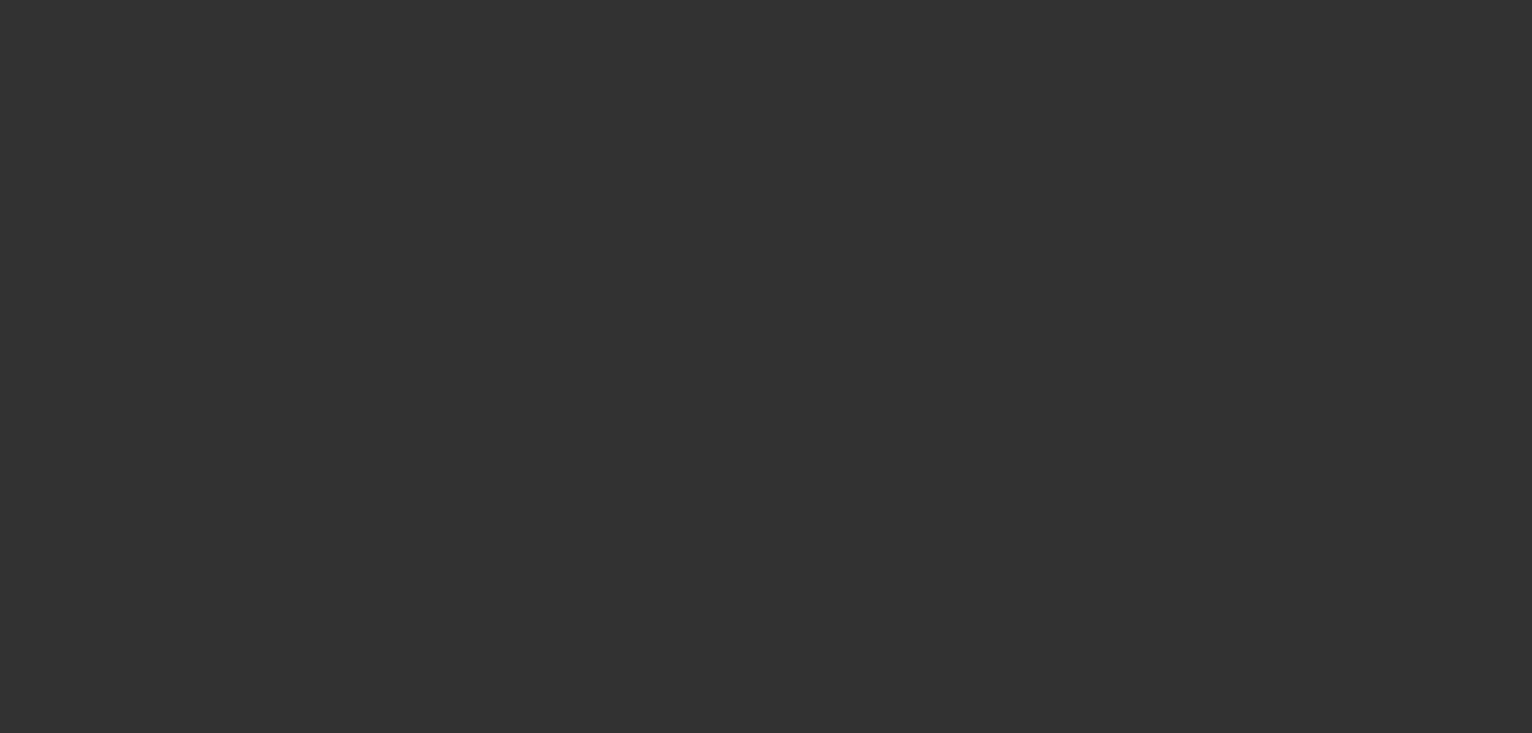
select select "0"
select select "2"
select select "0"
select select "6"
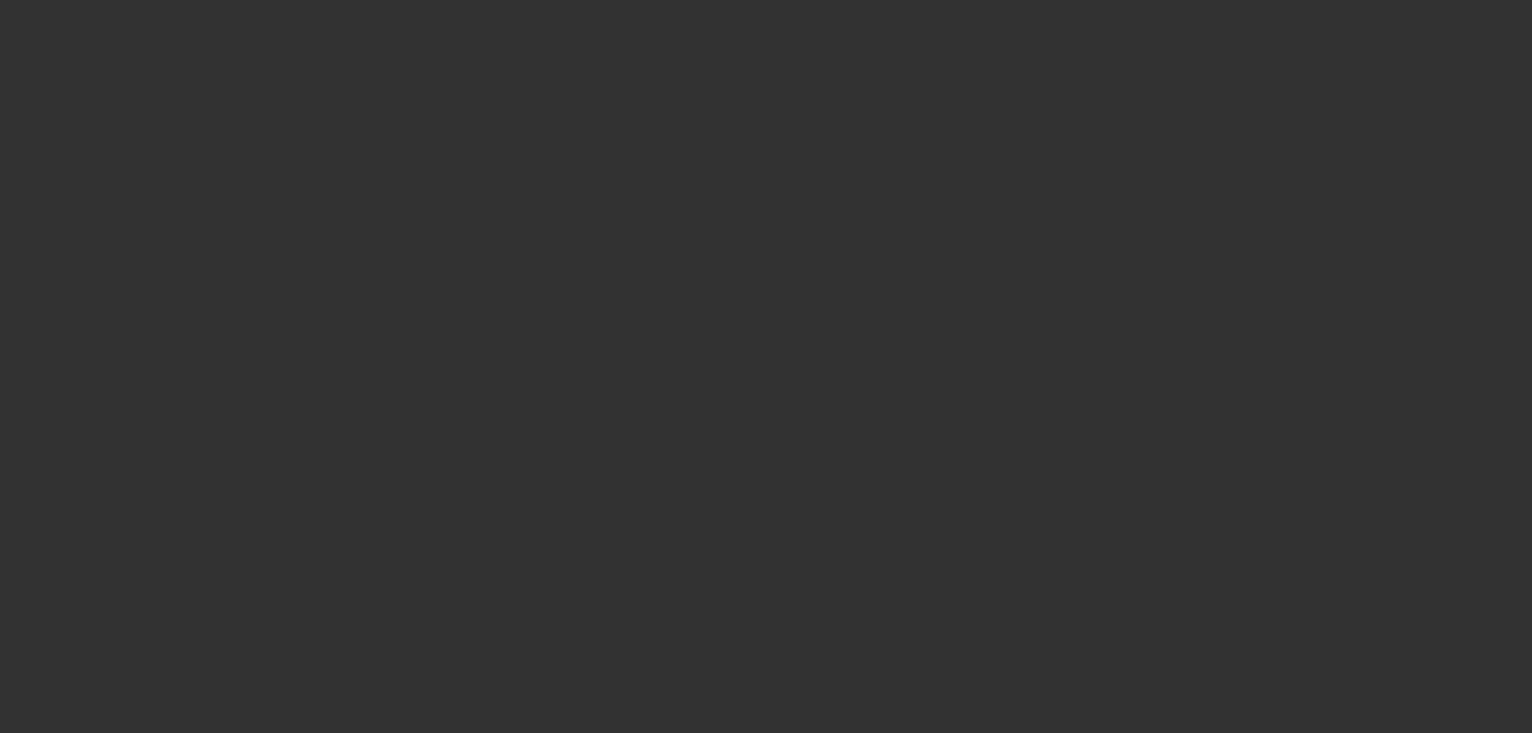
select select "0"
select select "2"
select select "0.1"
select select "4"
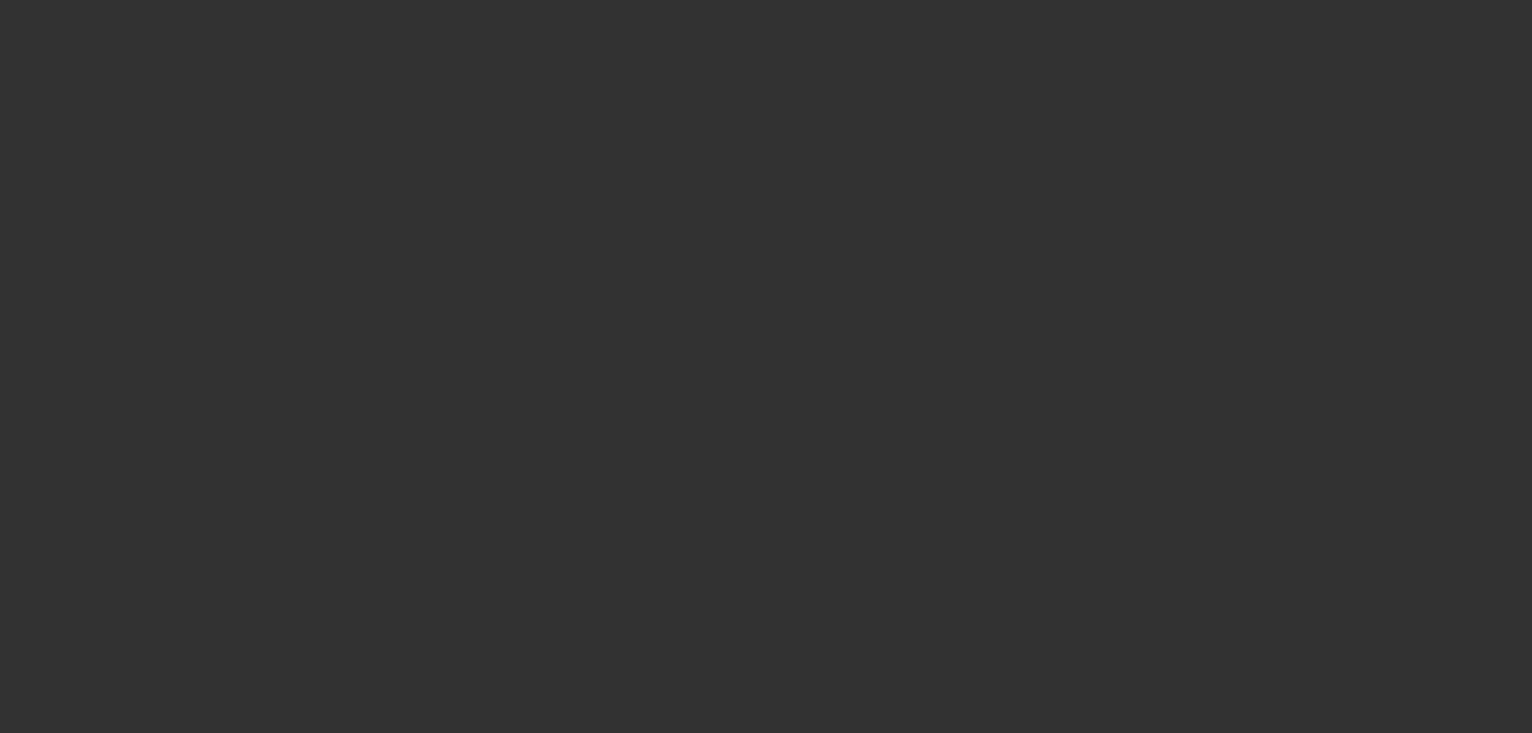
select select "0"
select select "2"
select select "0"
select select "6"
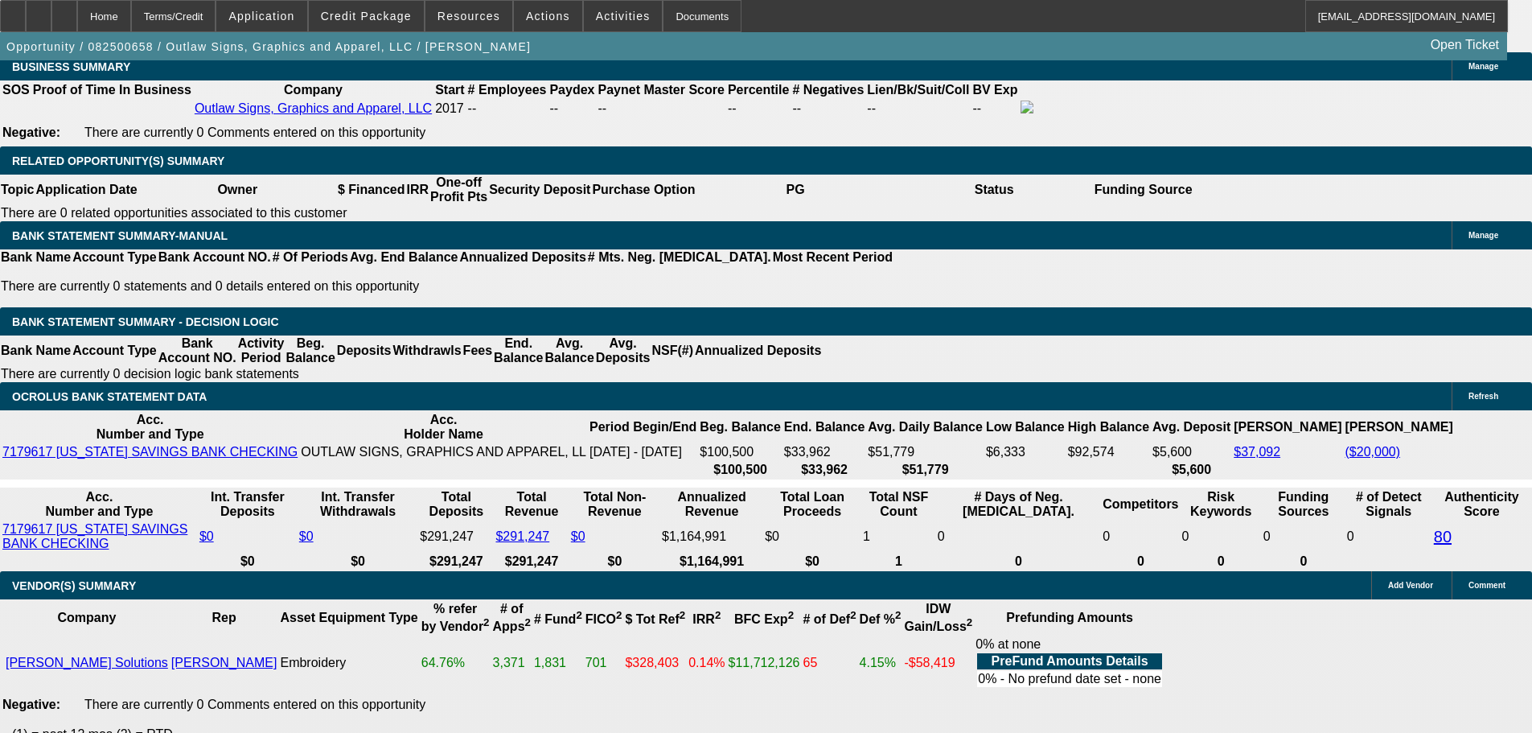
scroll to position [2734, 0]
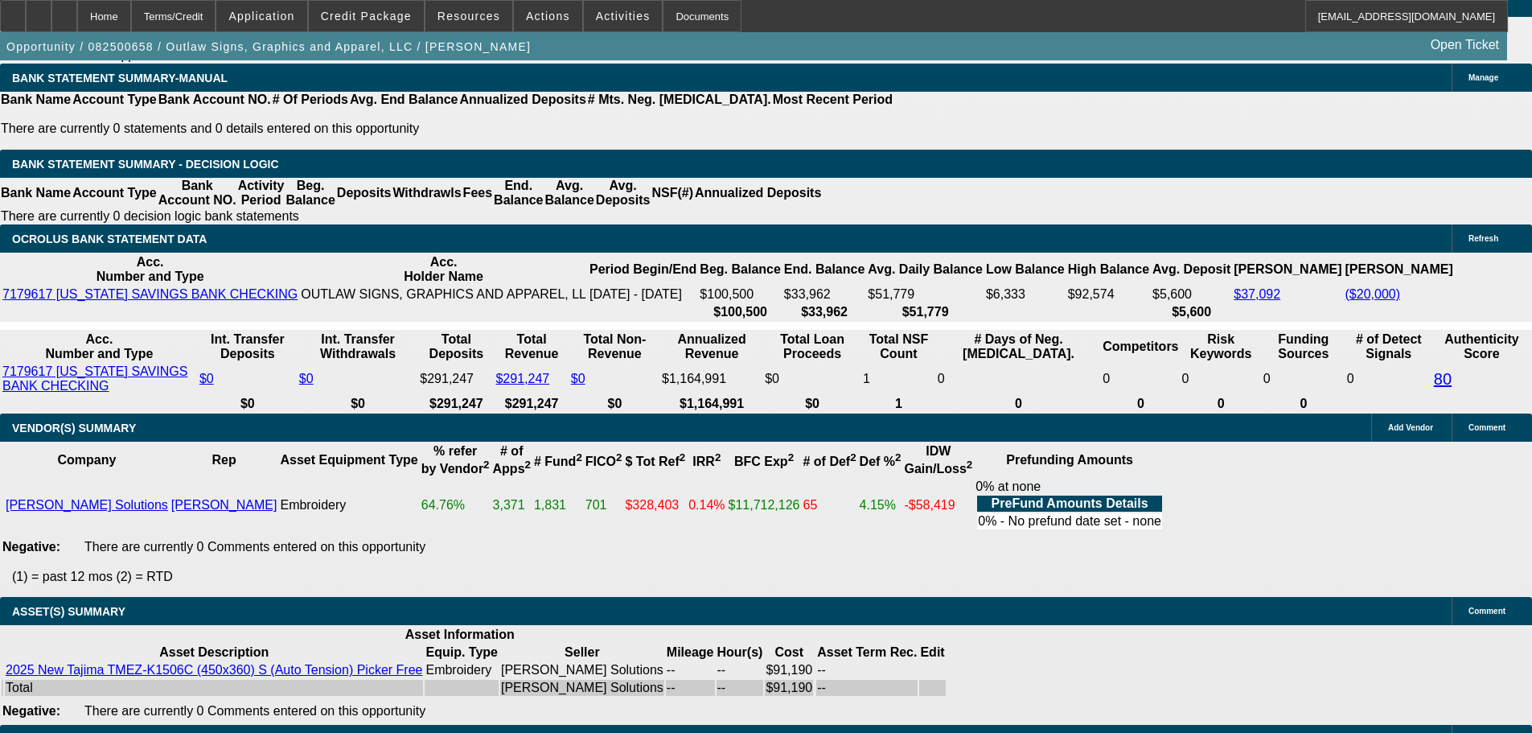
select select "6"
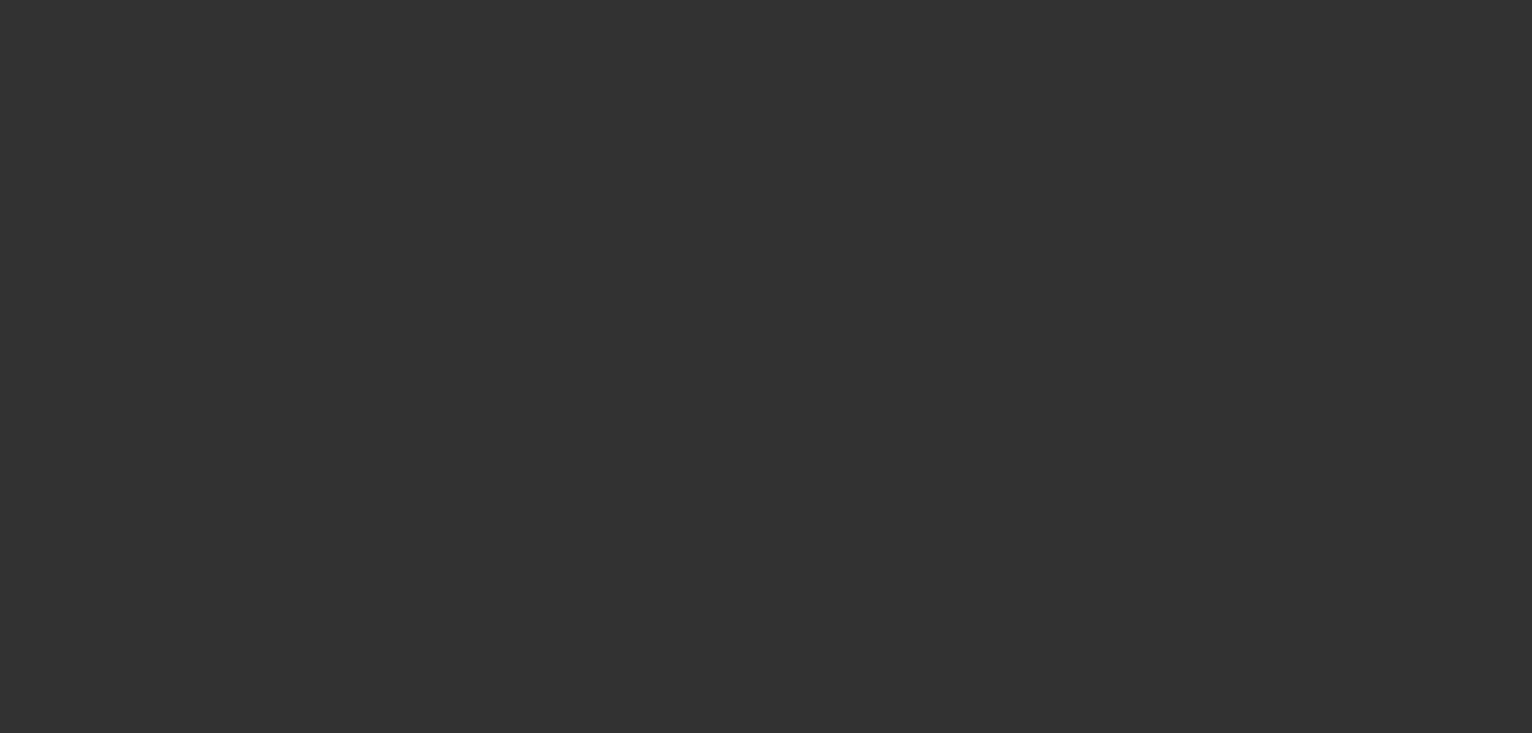
scroll to position [0, 0]
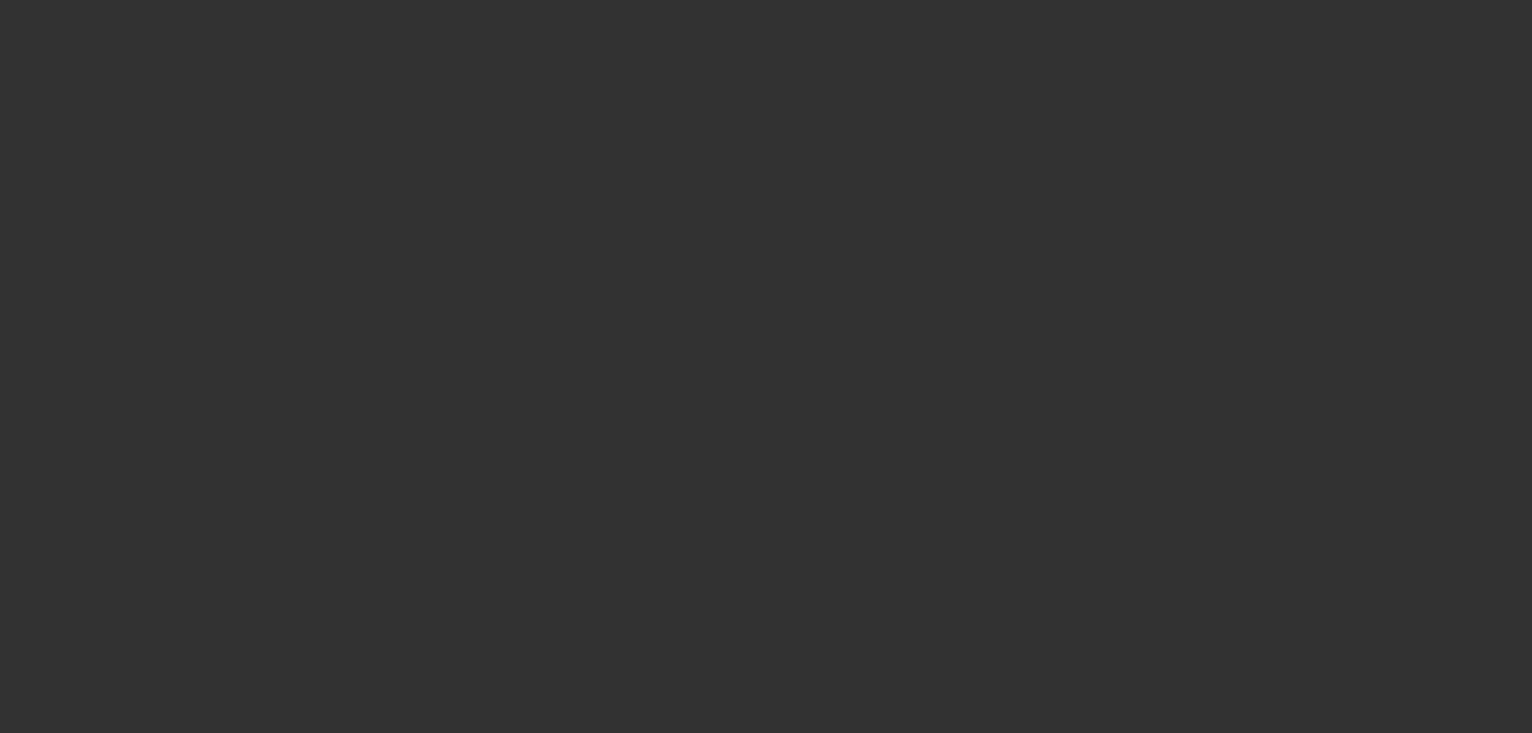
select select "0"
select select "2"
select select "0"
select select "6"
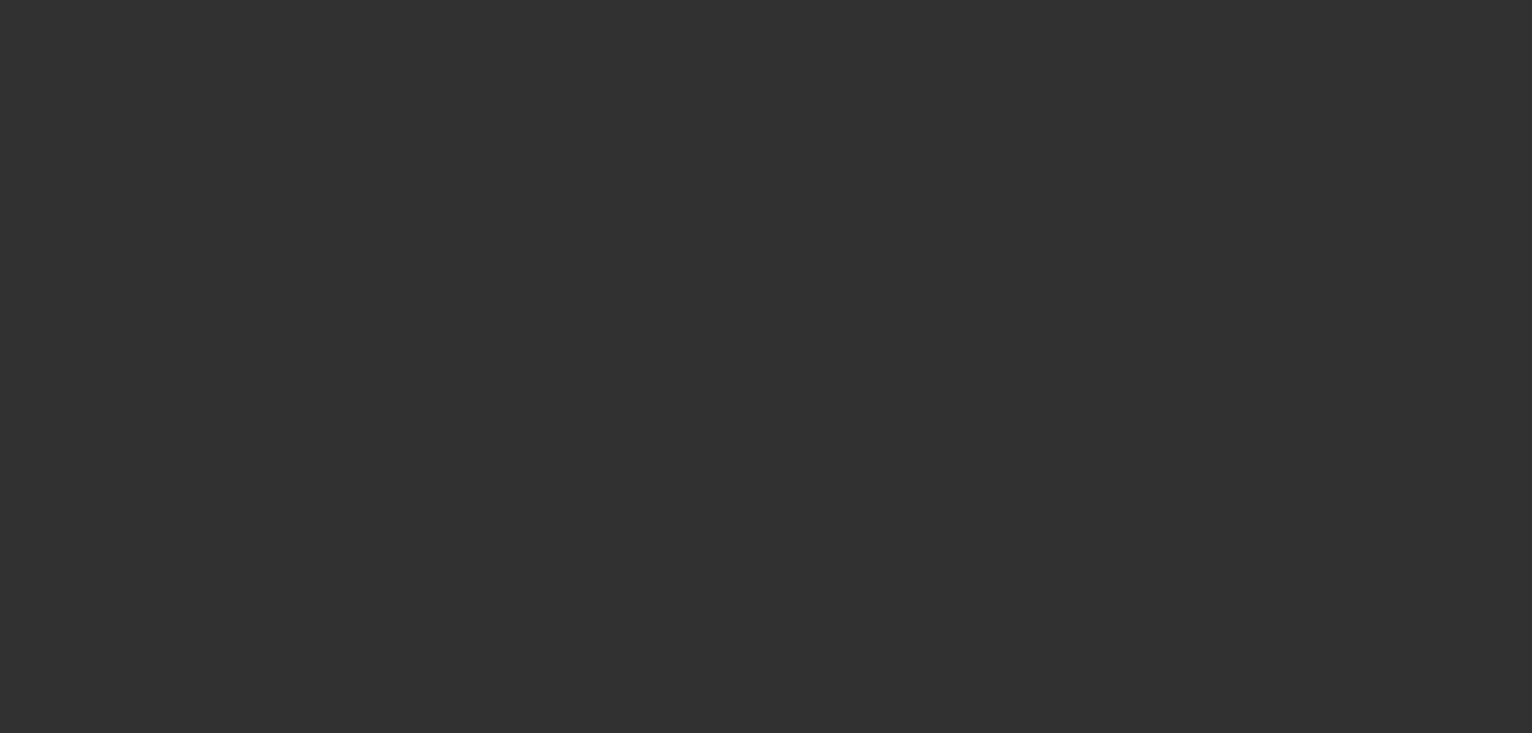
select select "0"
select select "2"
select select "0.1"
select select "4"
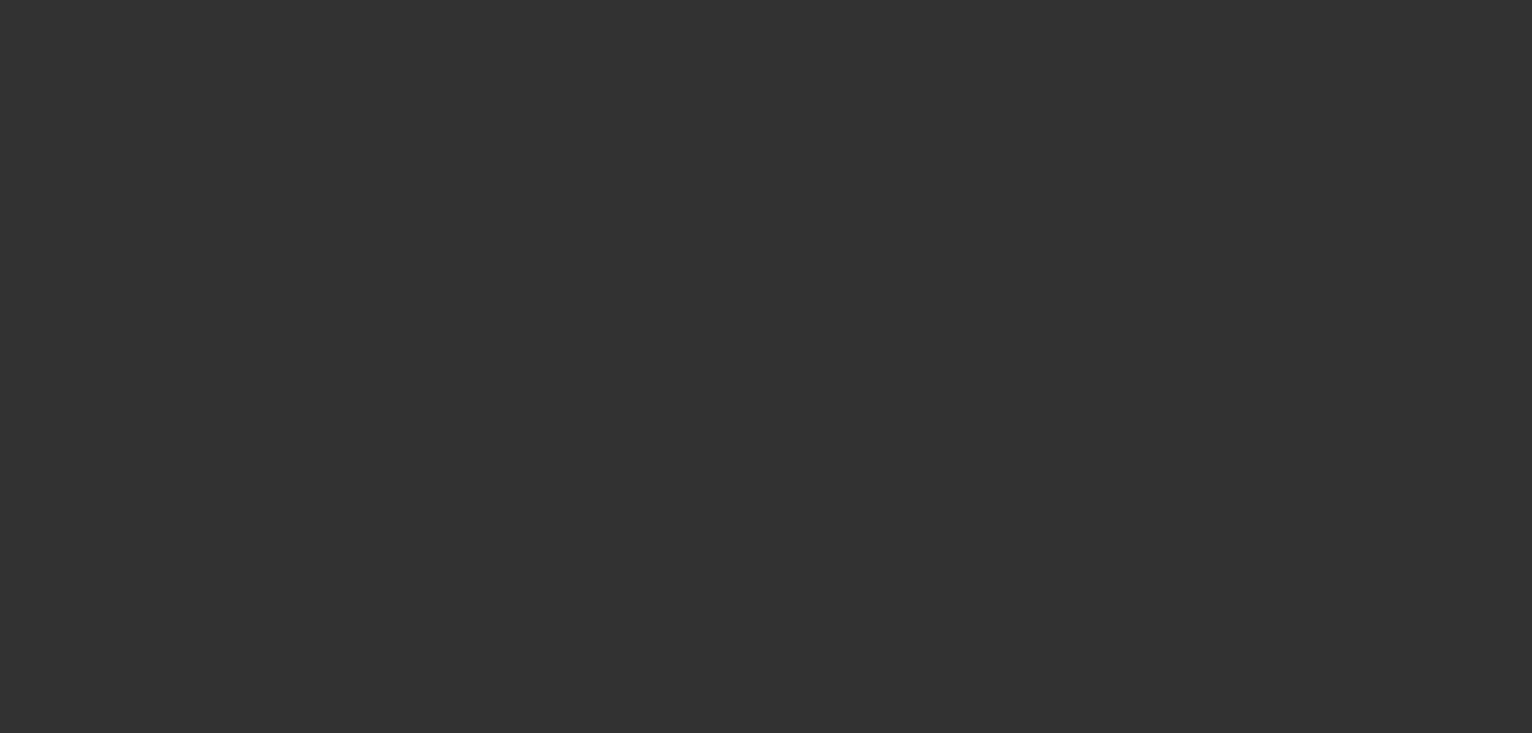
select select "0"
select select "2"
select select "0"
select select "6"
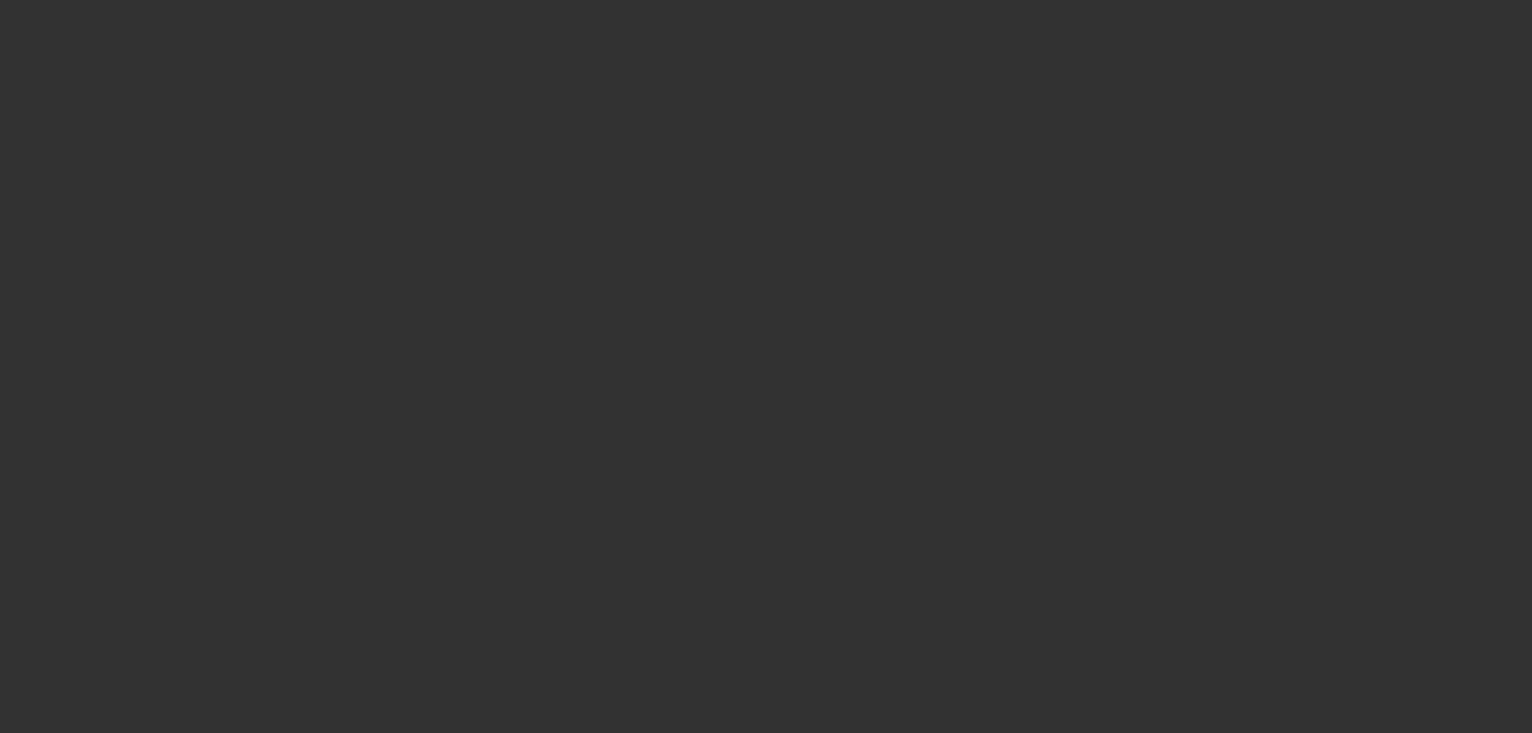
select select "0"
select select "2"
select select "0.1"
select select "4"
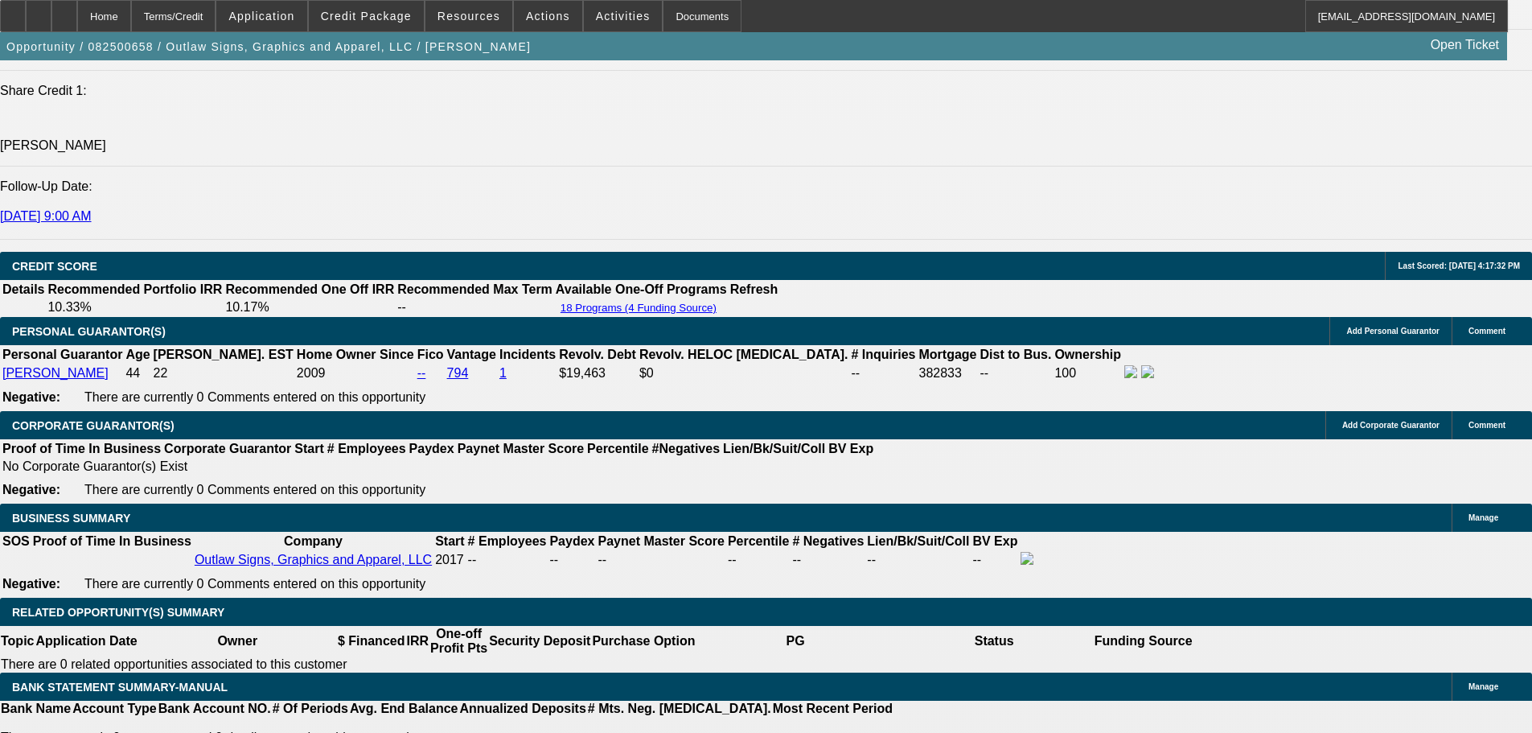
scroll to position [2171, 0]
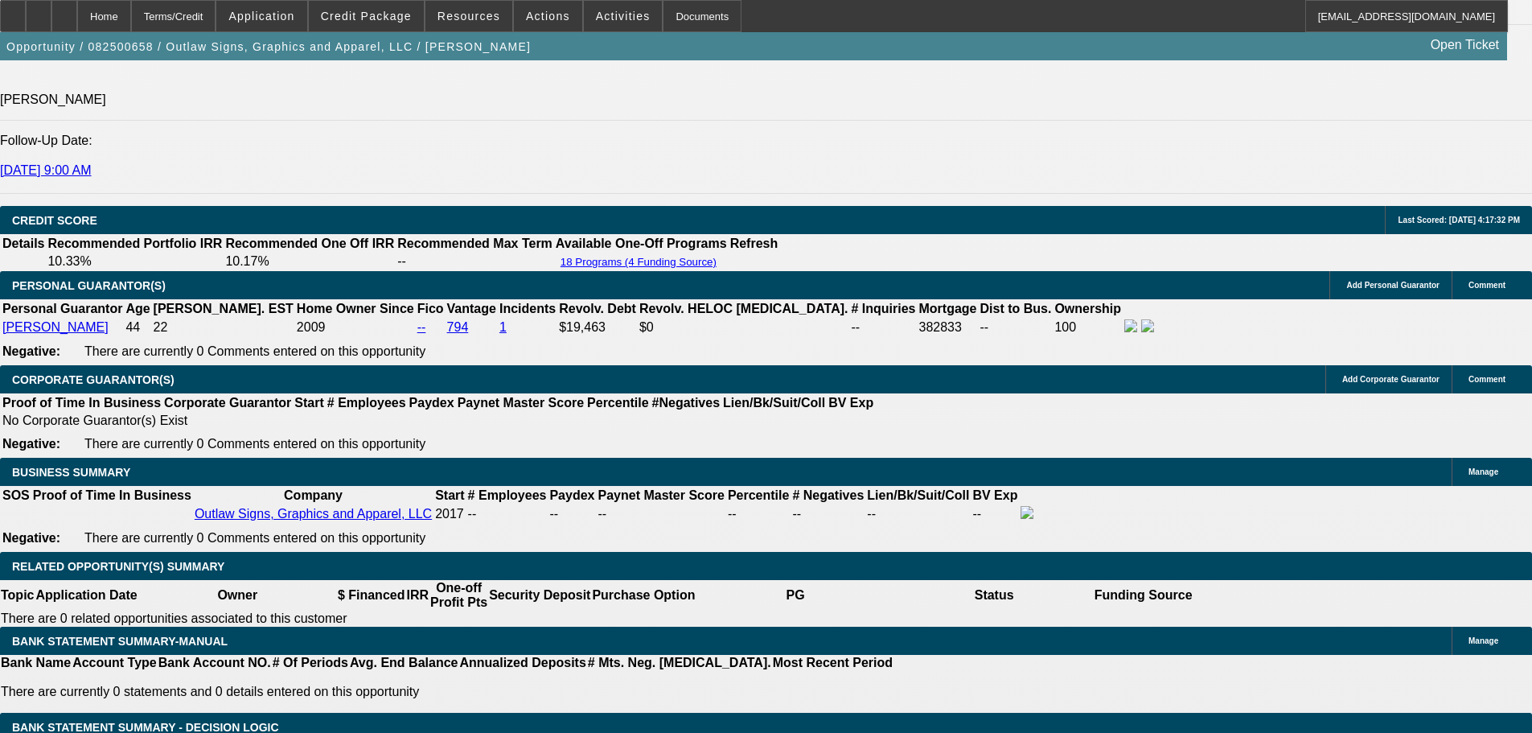
select select "0"
select select "2"
select select "0"
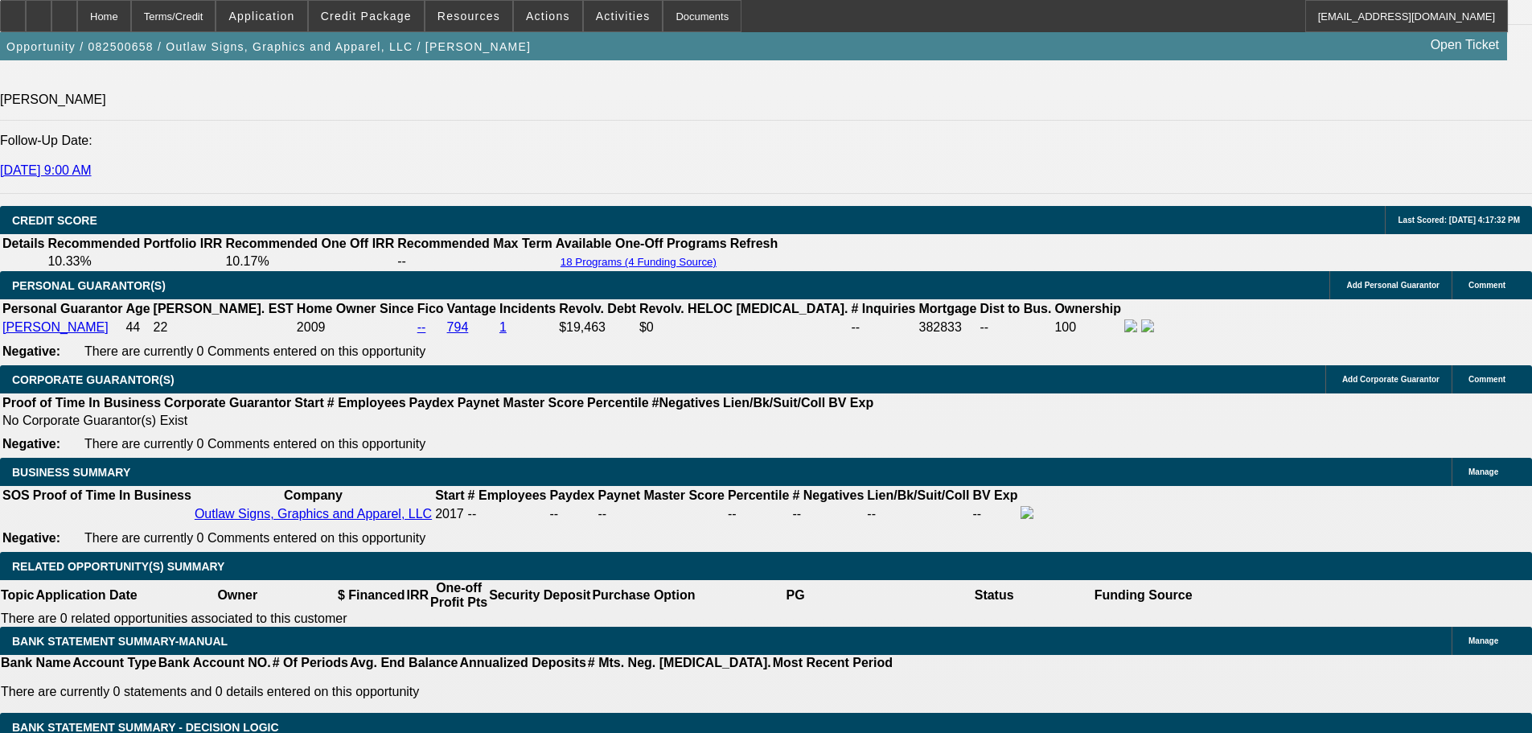
select select "6"
select select "0"
select select "2"
select select "0.1"
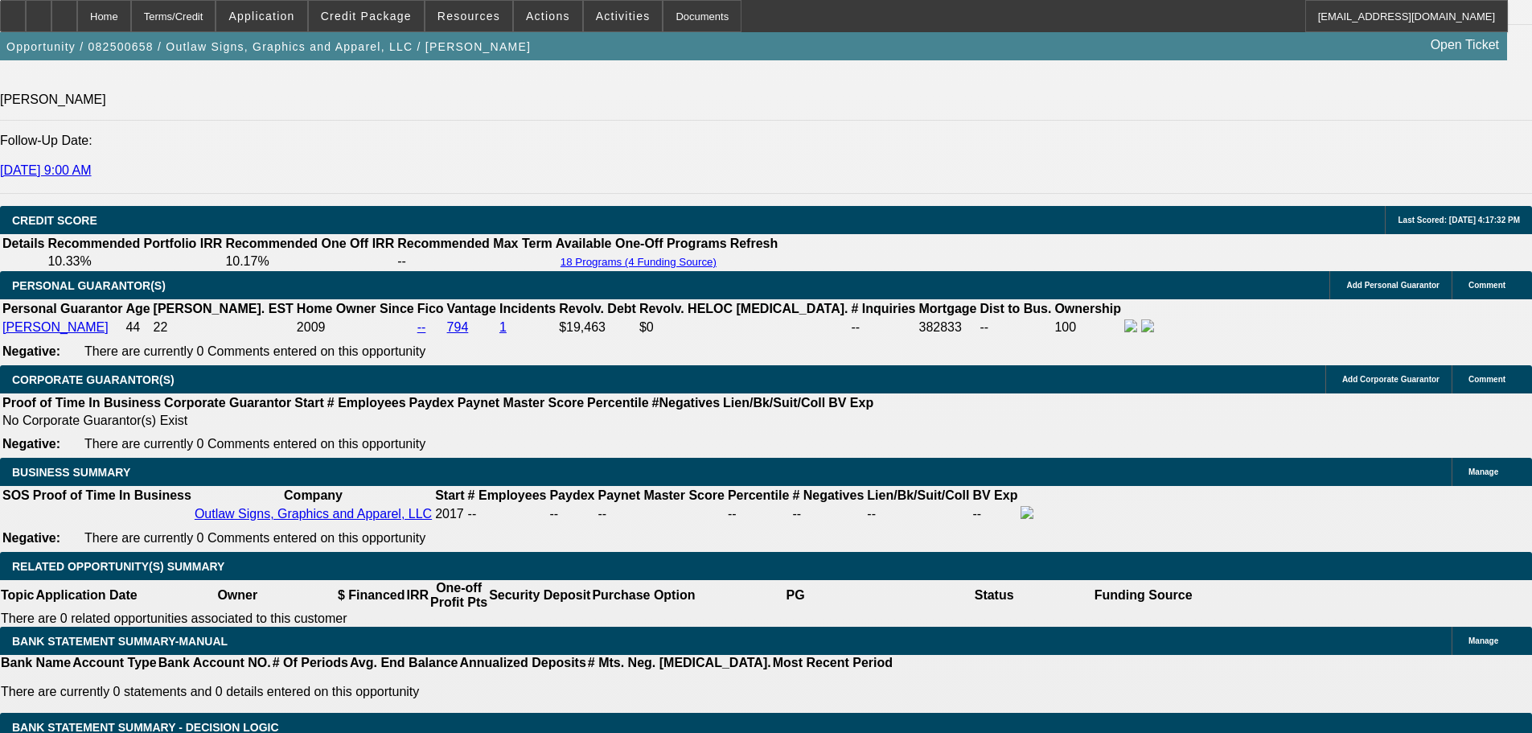
select select "4"
select select "0"
select select "2"
select select "0"
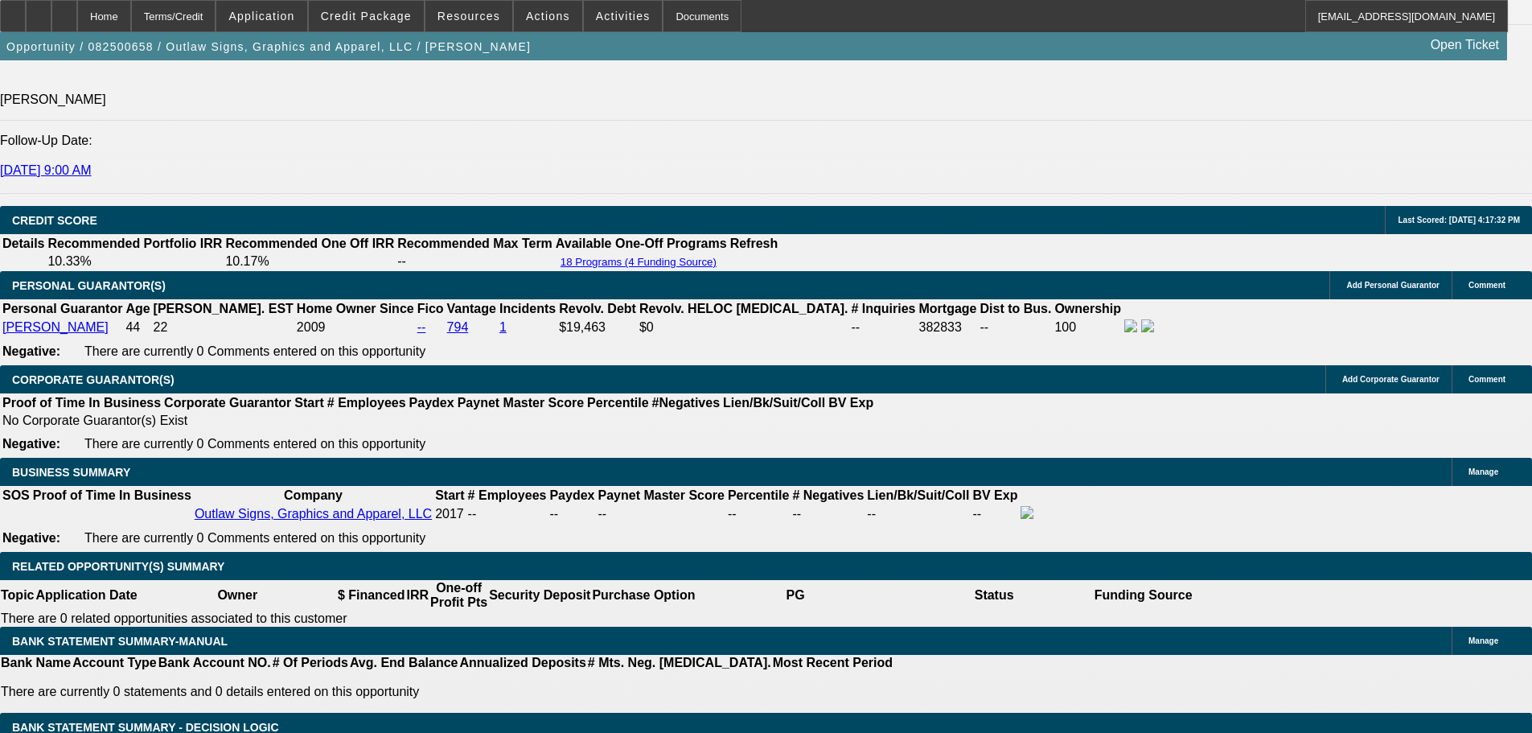
select select "6"
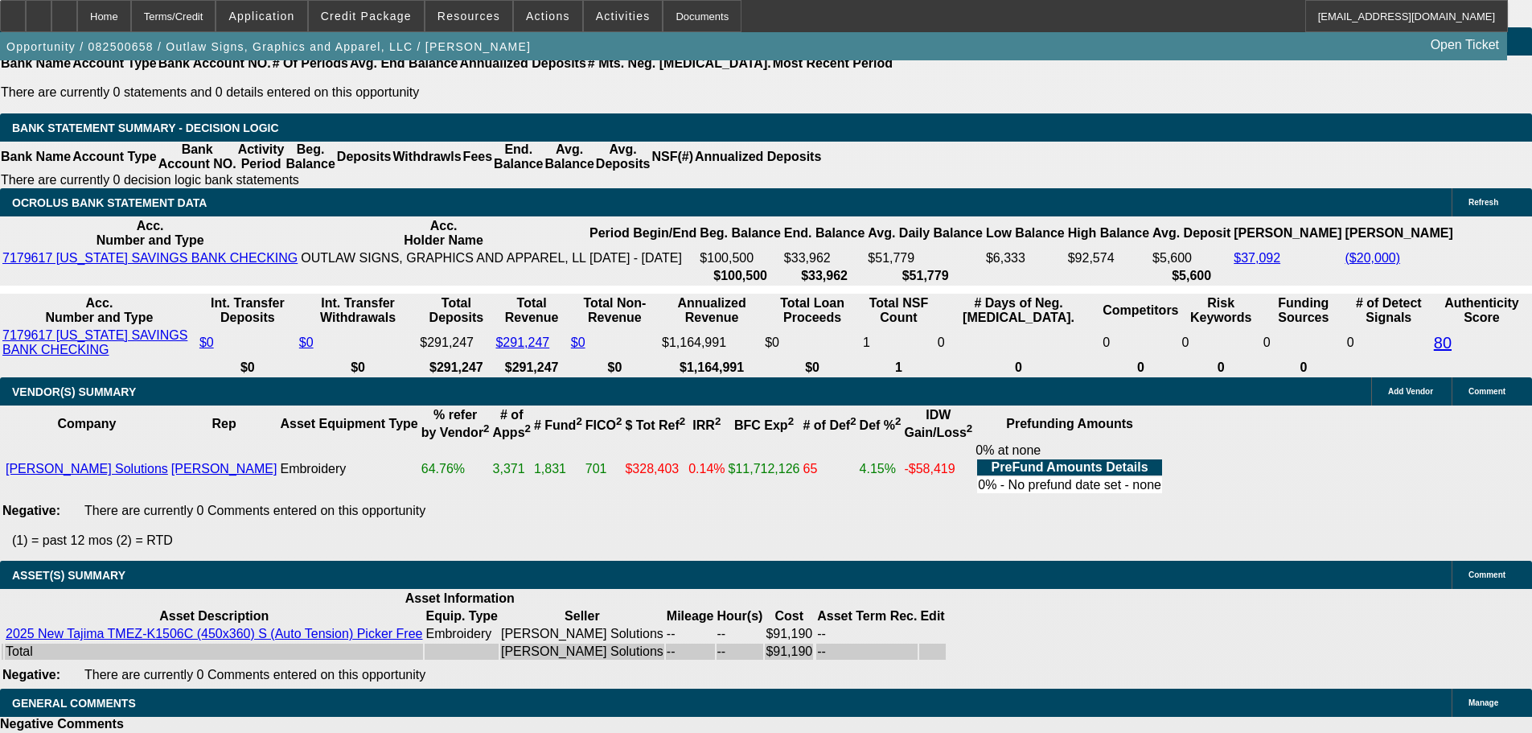
scroll to position [2815, 0]
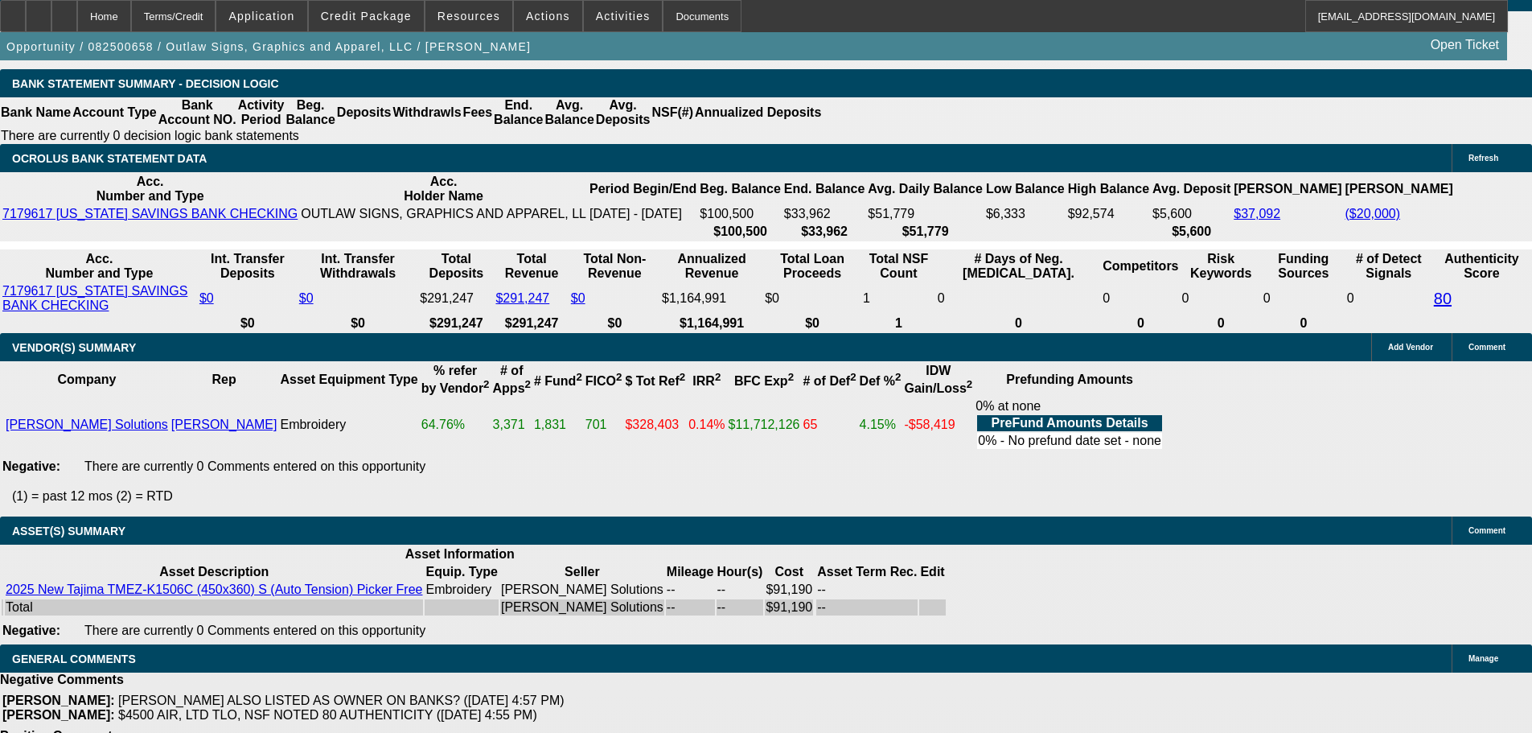
select select "6"
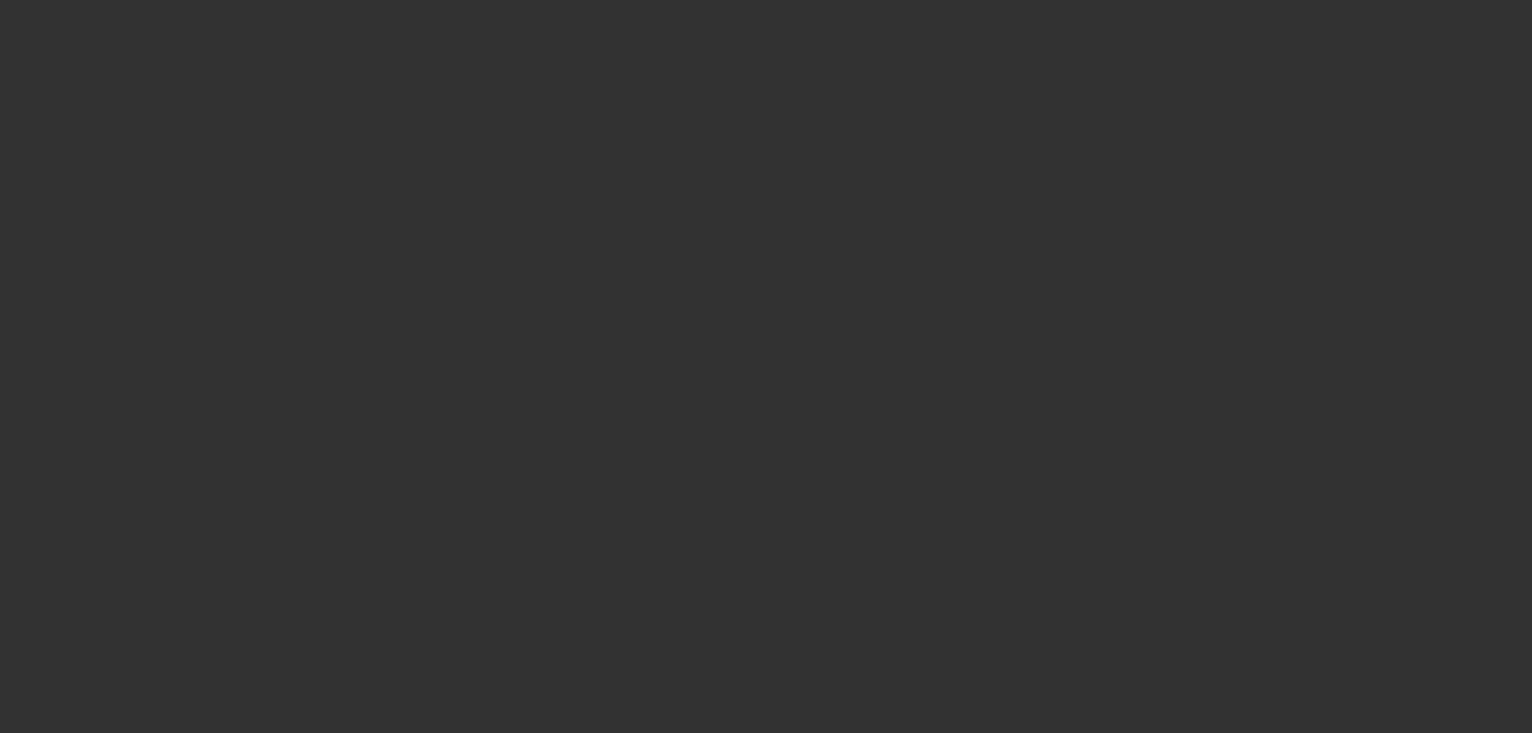
select select "0"
select select "2"
select select "0.1"
select select "4"
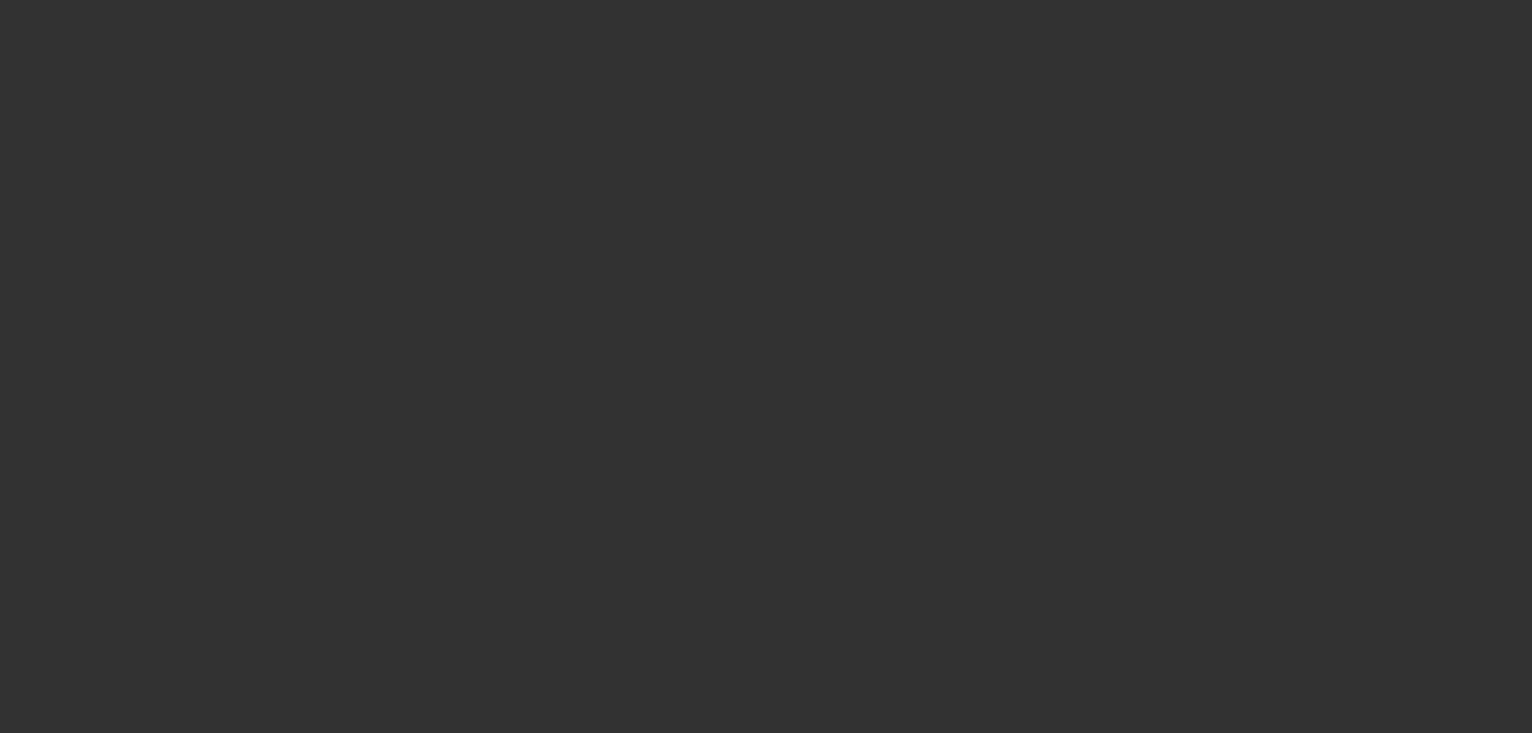
select select "0"
select select "2"
select select "0"
select select "6"
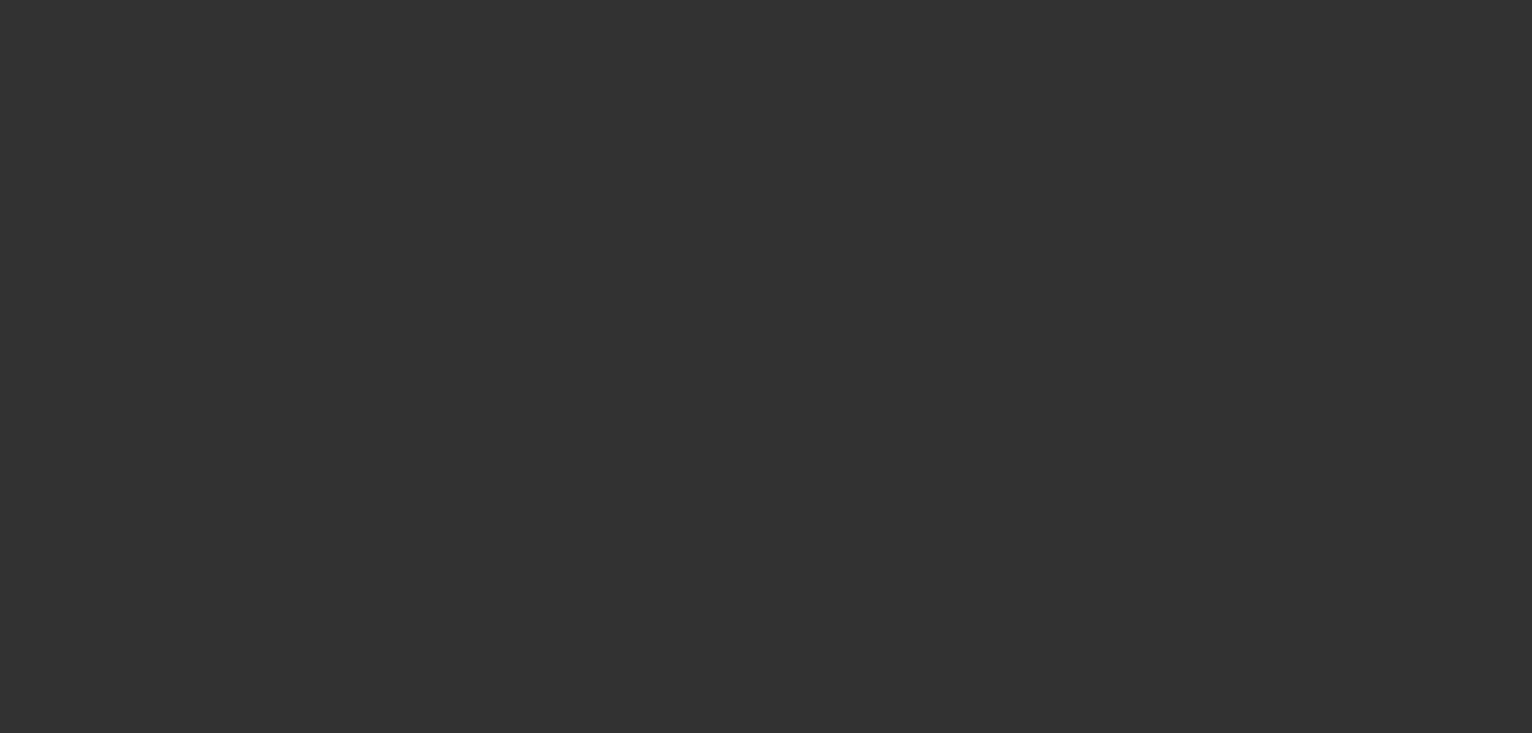
select select "0"
select select "2"
select select "0.1"
select select "4"
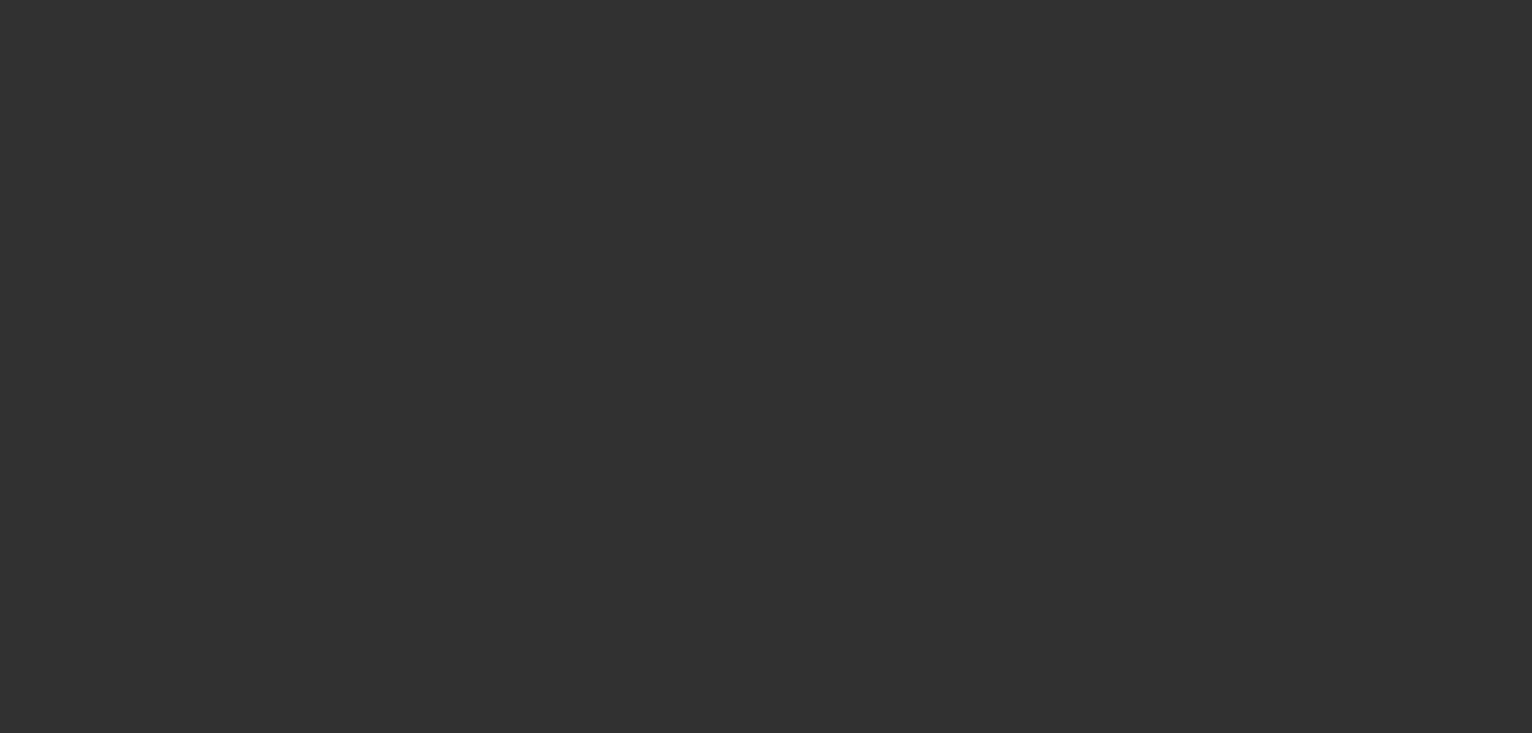
select select "0"
select select "2"
select select "0"
select select "6"
